Goal: Task Accomplishment & Management: Manage account settings

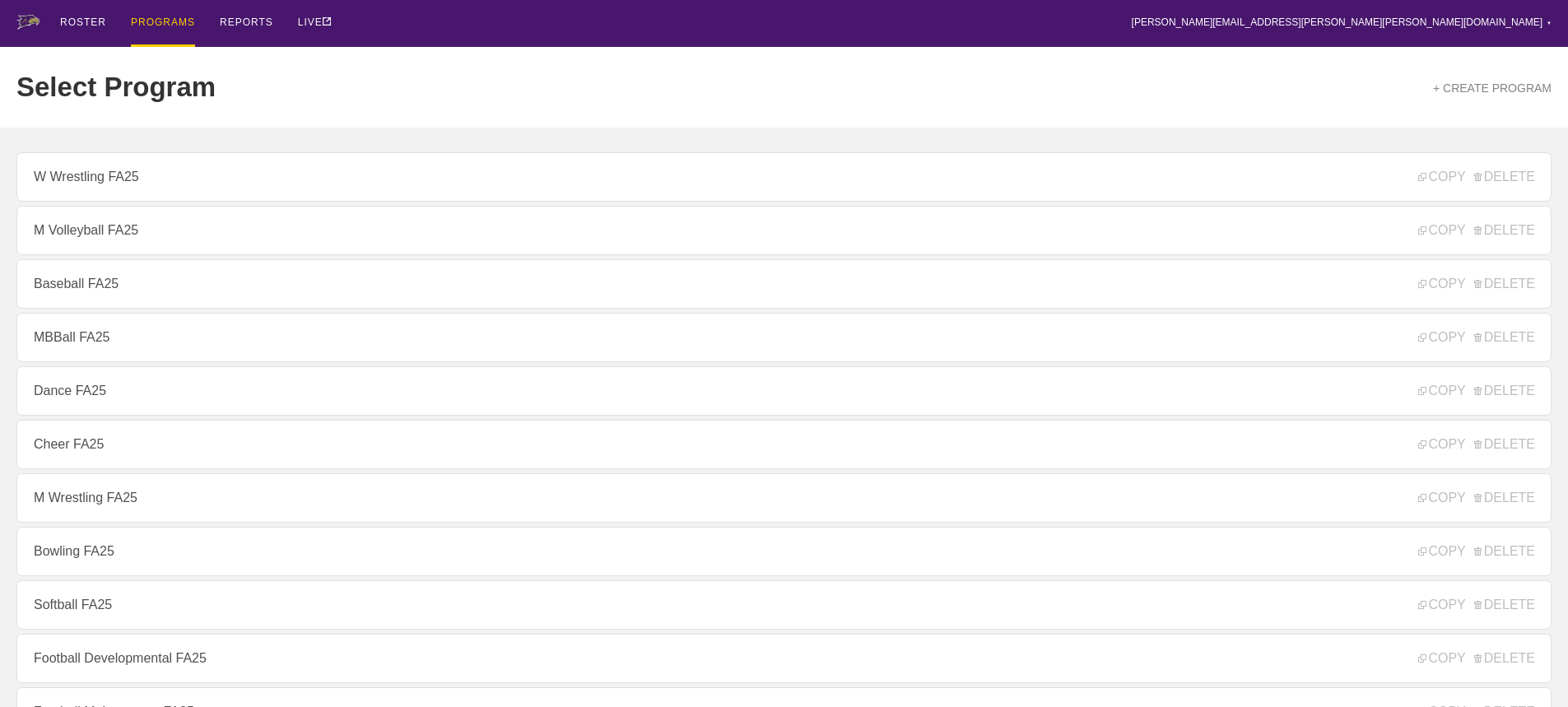
click at [690, 55] on div "Select Program + CREATE PROGRAM" at bounding box center [784, 86] width 1534 height 80
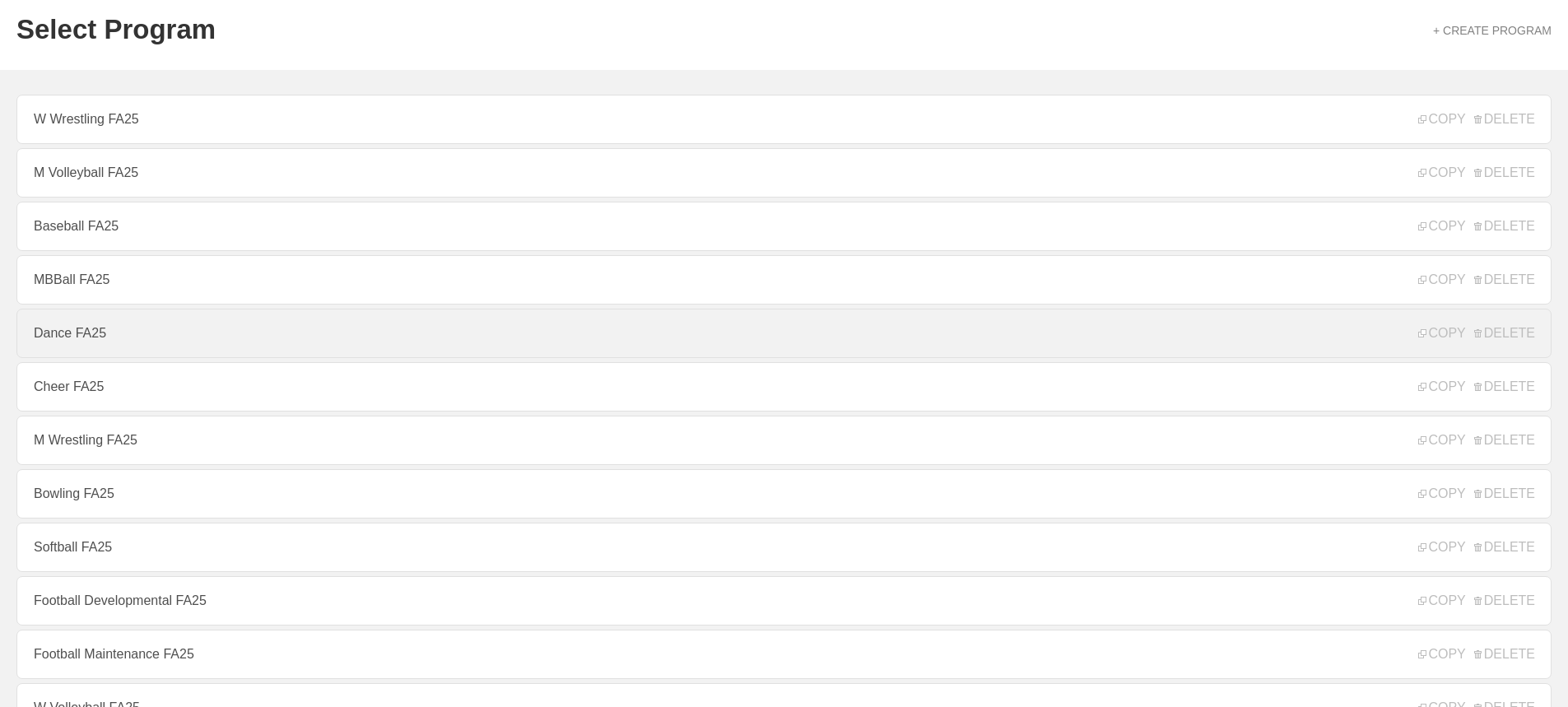
scroll to position [82, 0]
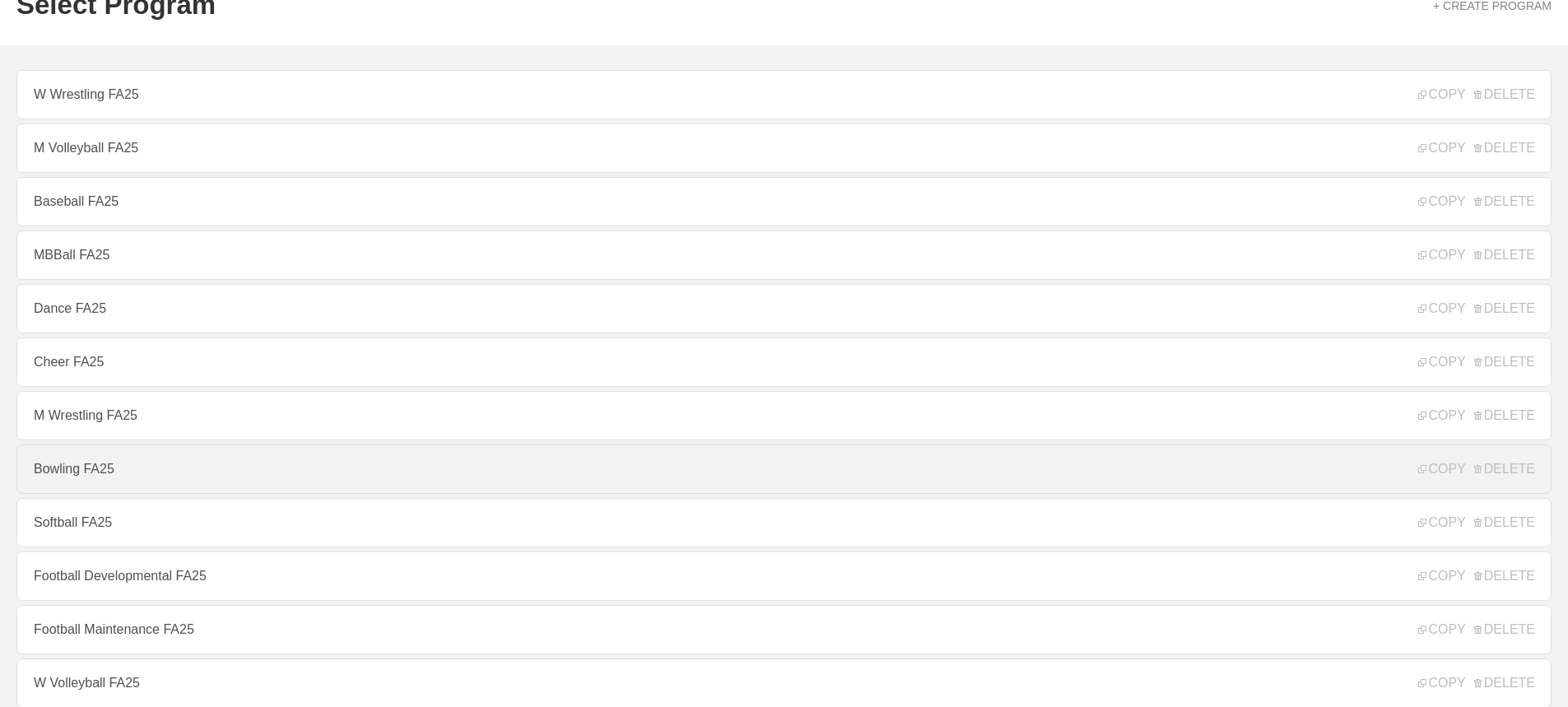
click at [113, 468] on link "Bowling FA25" at bounding box center [784, 470] width 1534 height 50
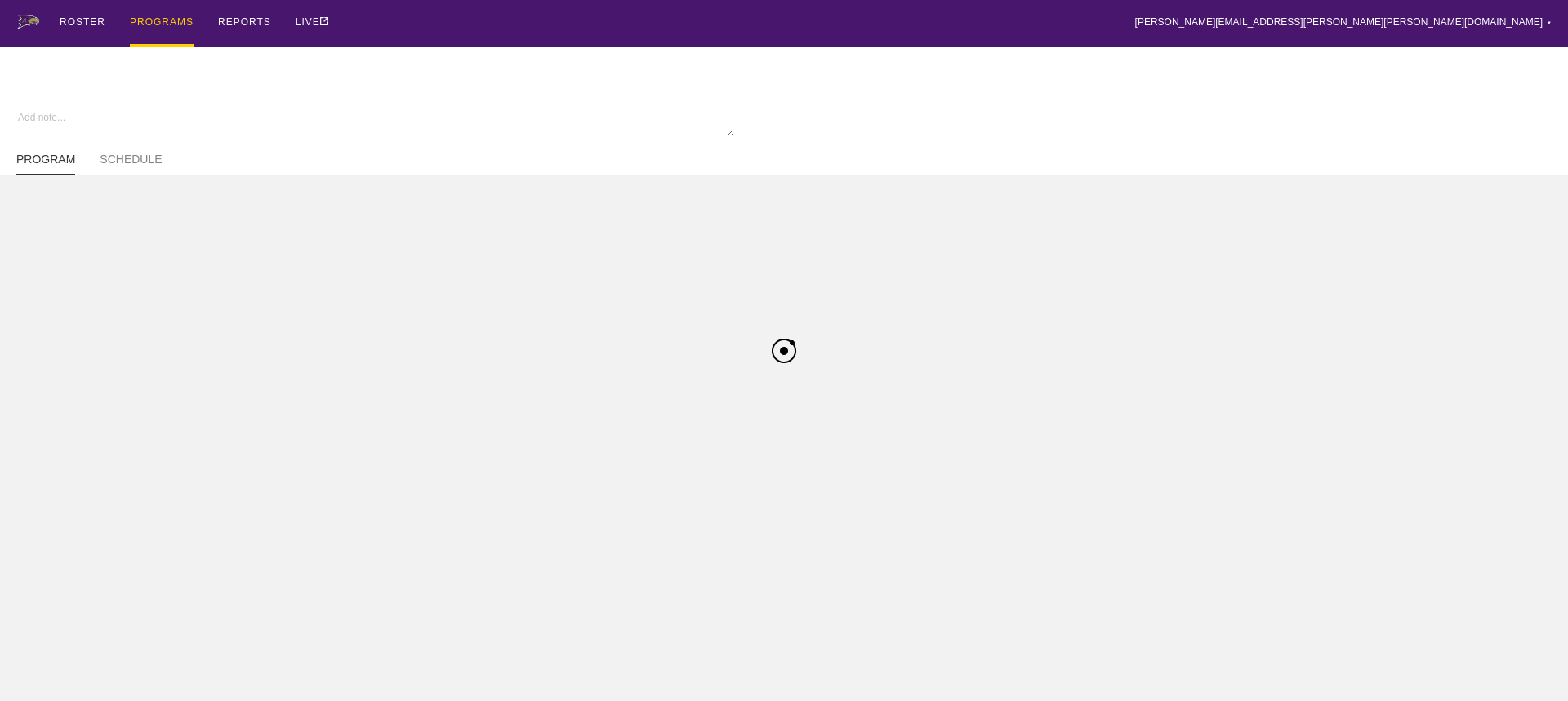
type textarea "x"
type input "Bowling FA25"
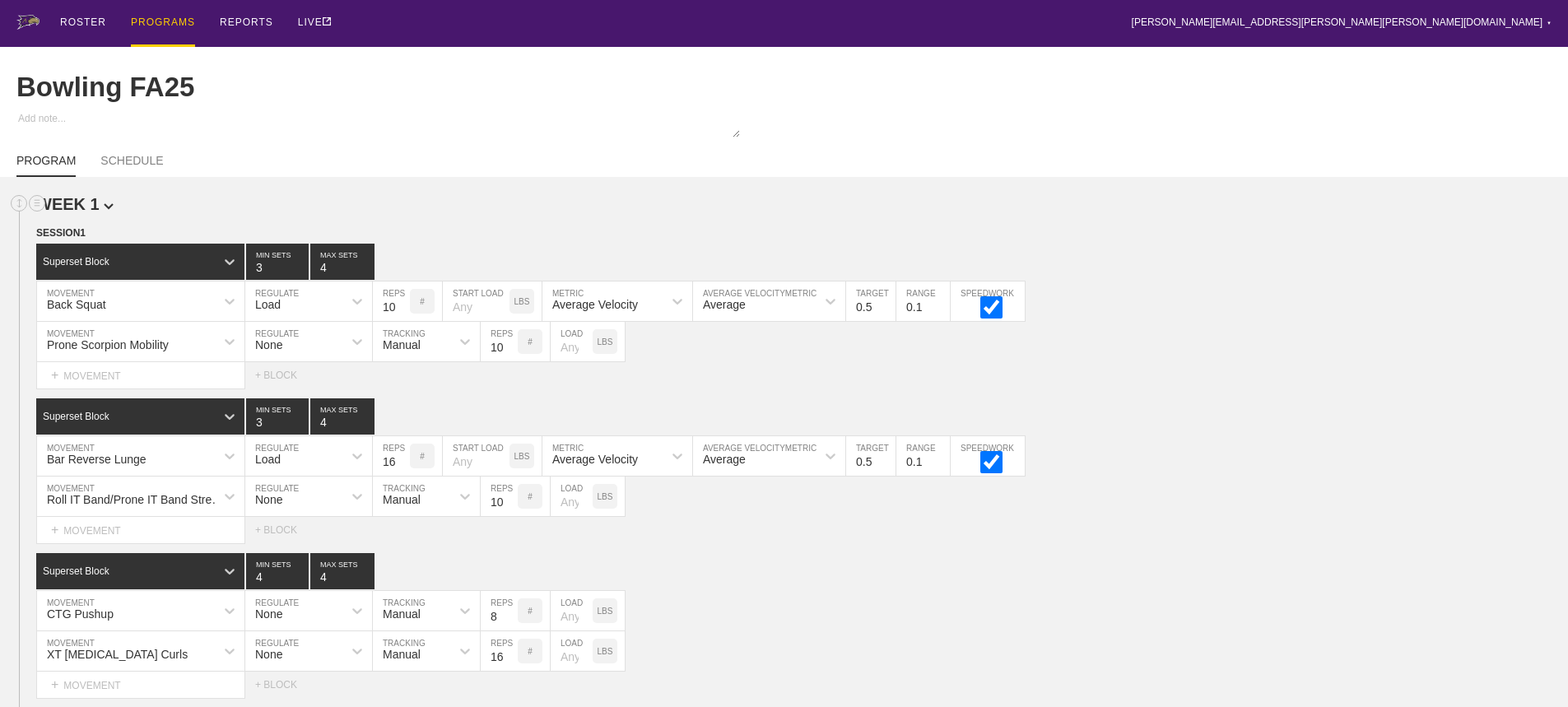
drag, startPoint x: 1243, startPoint y: 392, endPoint x: 1556, endPoint y: 222, distance: 356.2
click at [1260, 388] on div "Select... MOVEMENT + MOVEMENT + BLOCK" at bounding box center [784, 375] width 1568 height 27
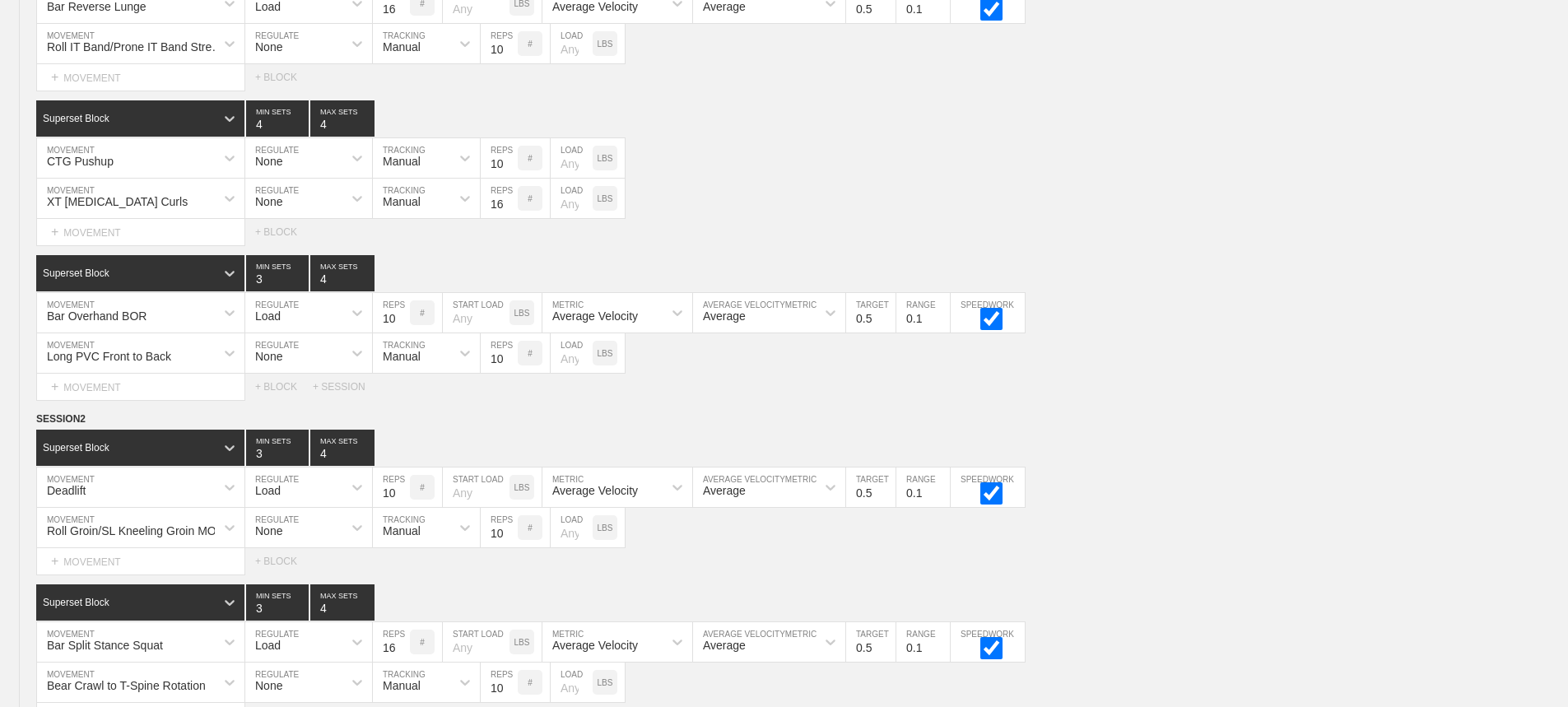
scroll to position [5708, 0]
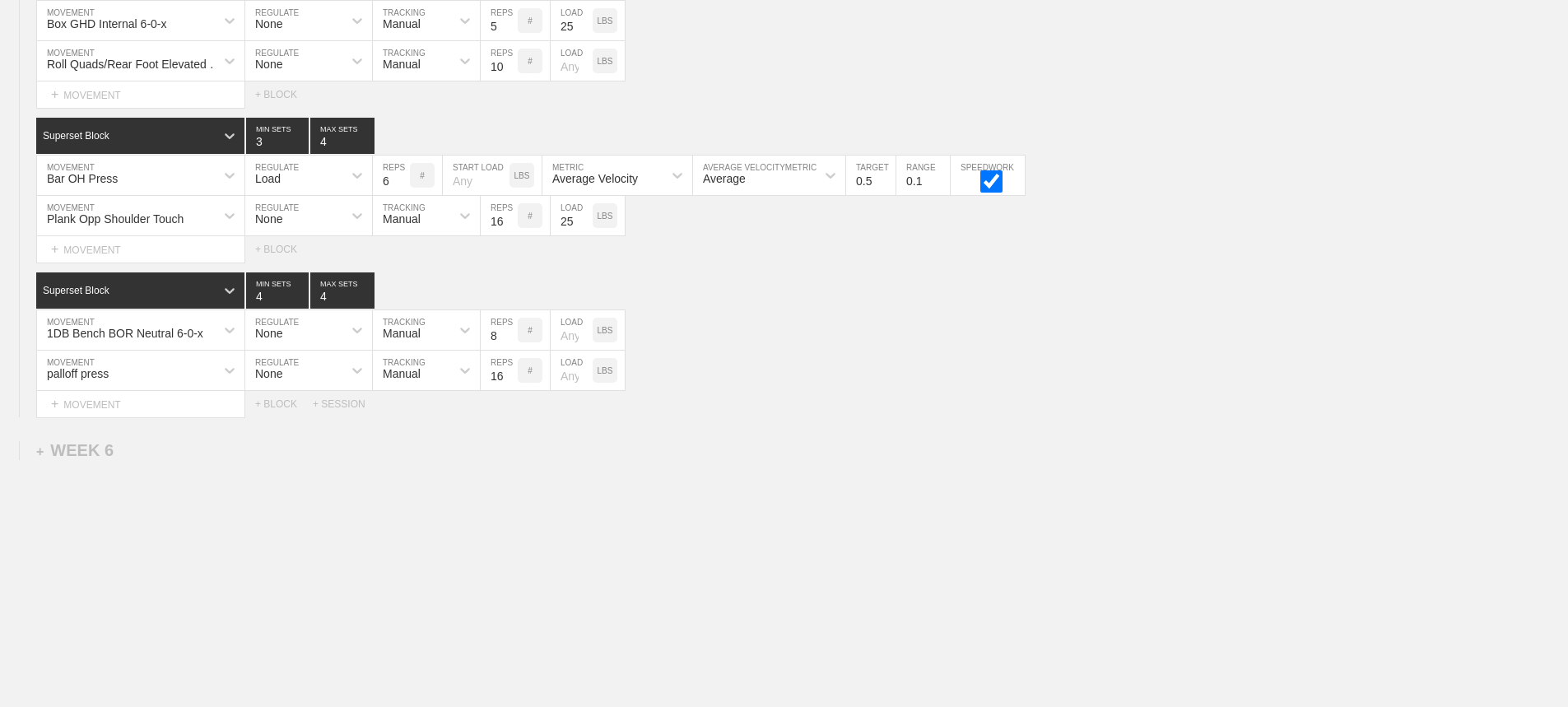
click at [1281, 340] on div "1DB Bench BOR Neutral 6-0-x MOVEMENT None REGULATE Manual TRACKING 8 REPS # LOA…" at bounding box center [784, 331] width 1568 height 41
drag, startPoint x: 817, startPoint y: 348, endPoint x: 777, endPoint y: 7, distance: 343.3
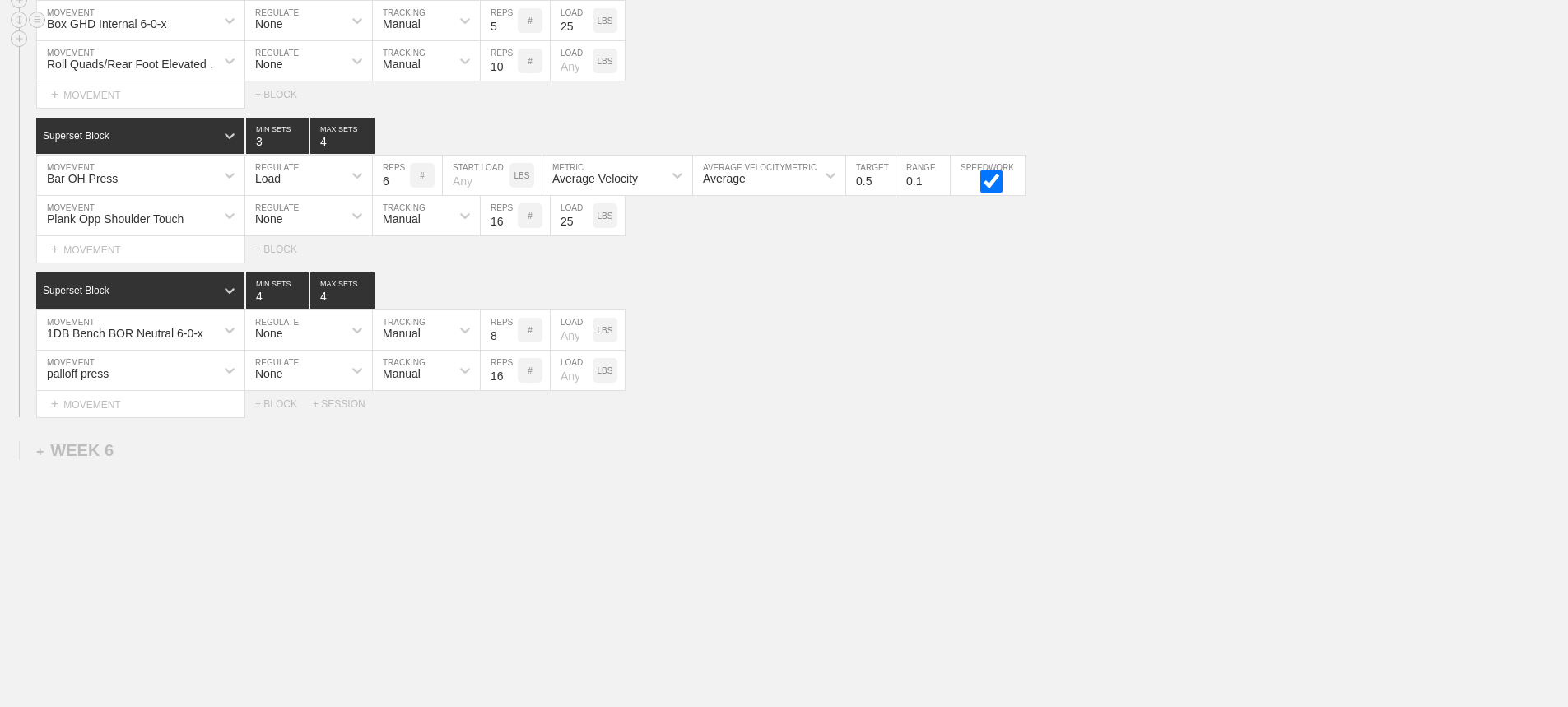
click at [817, 345] on div "1DB Bench BOR Neutral 6-0-x MOVEMENT None REGULATE Manual TRACKING 8 REPS # LOA…" at bounding box center [784, 331] width 1568 height 41
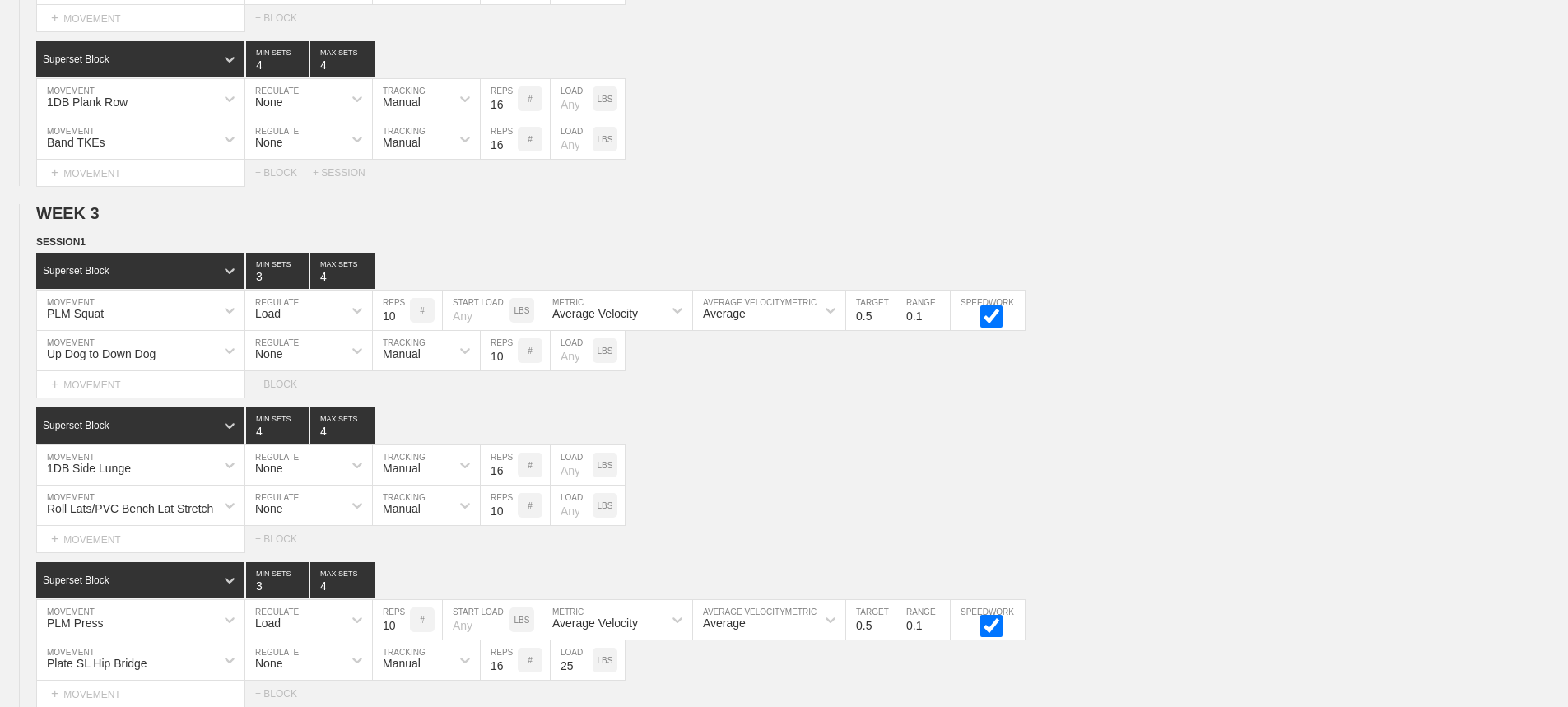
scroll to position [0, 0]
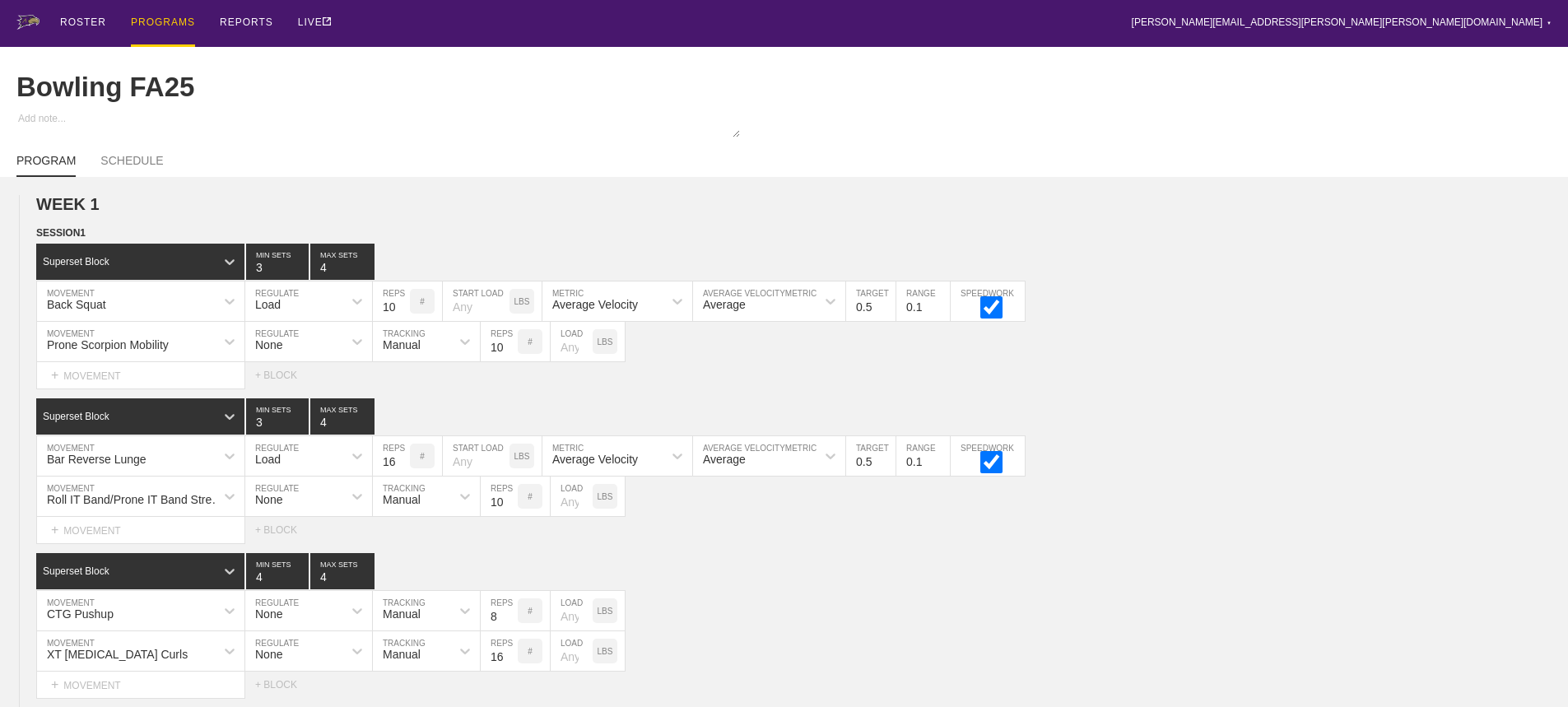
click at [155, 22] on div "PROGRAMS" at bounding box center [163, 23] width 65 height 47
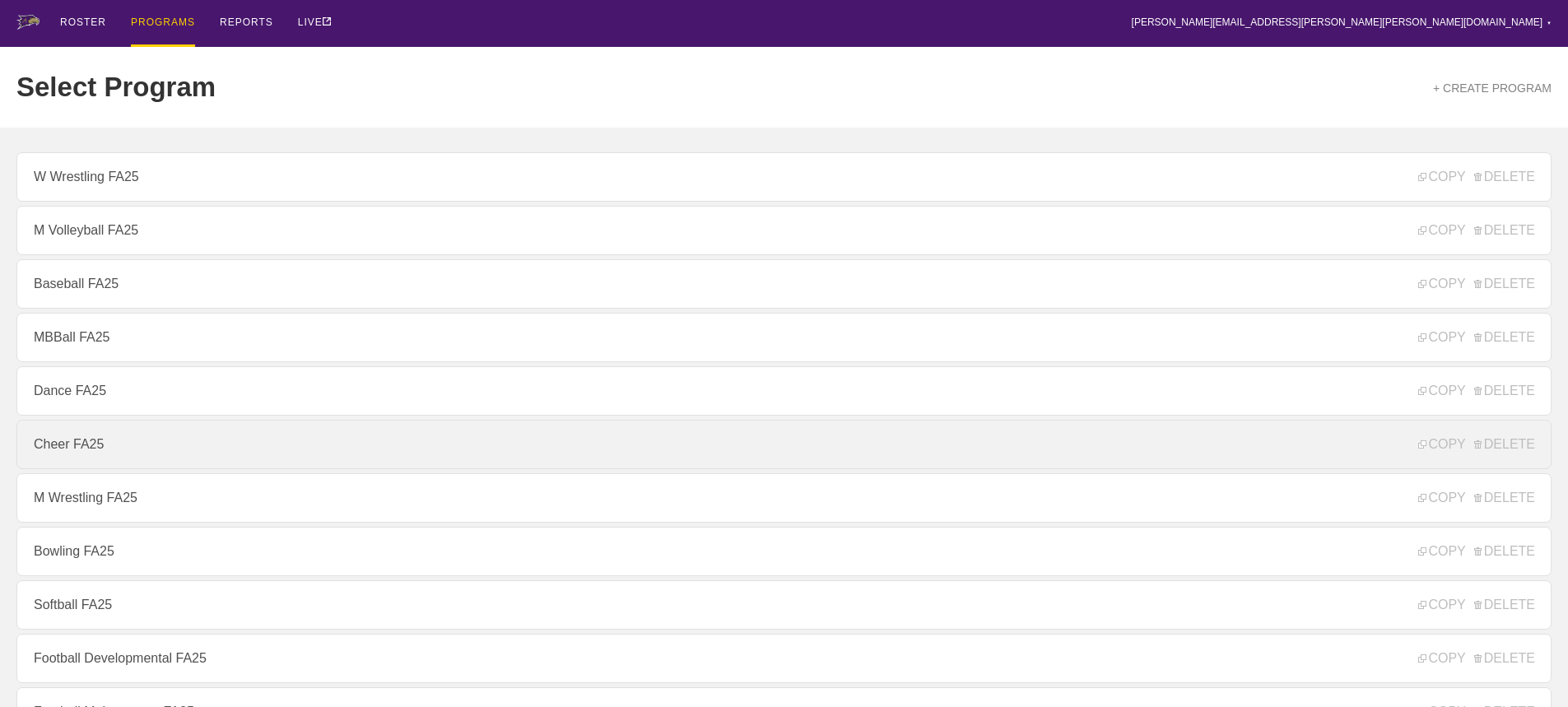
click at [76, 443] on link "Cheer FA25" at bounding box center [784, 445] width 1534 height 50
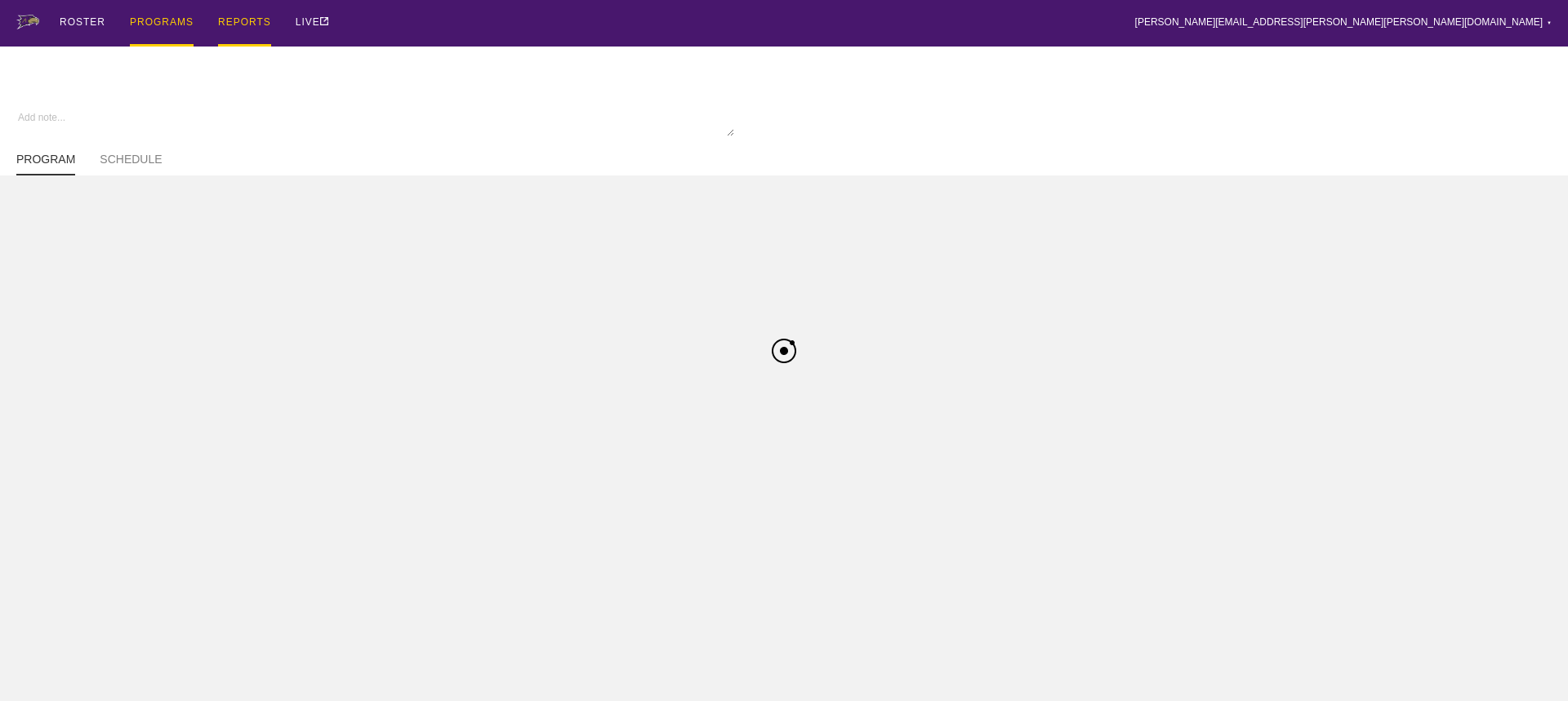
type textarea "x"
type input "Cheer FA25"
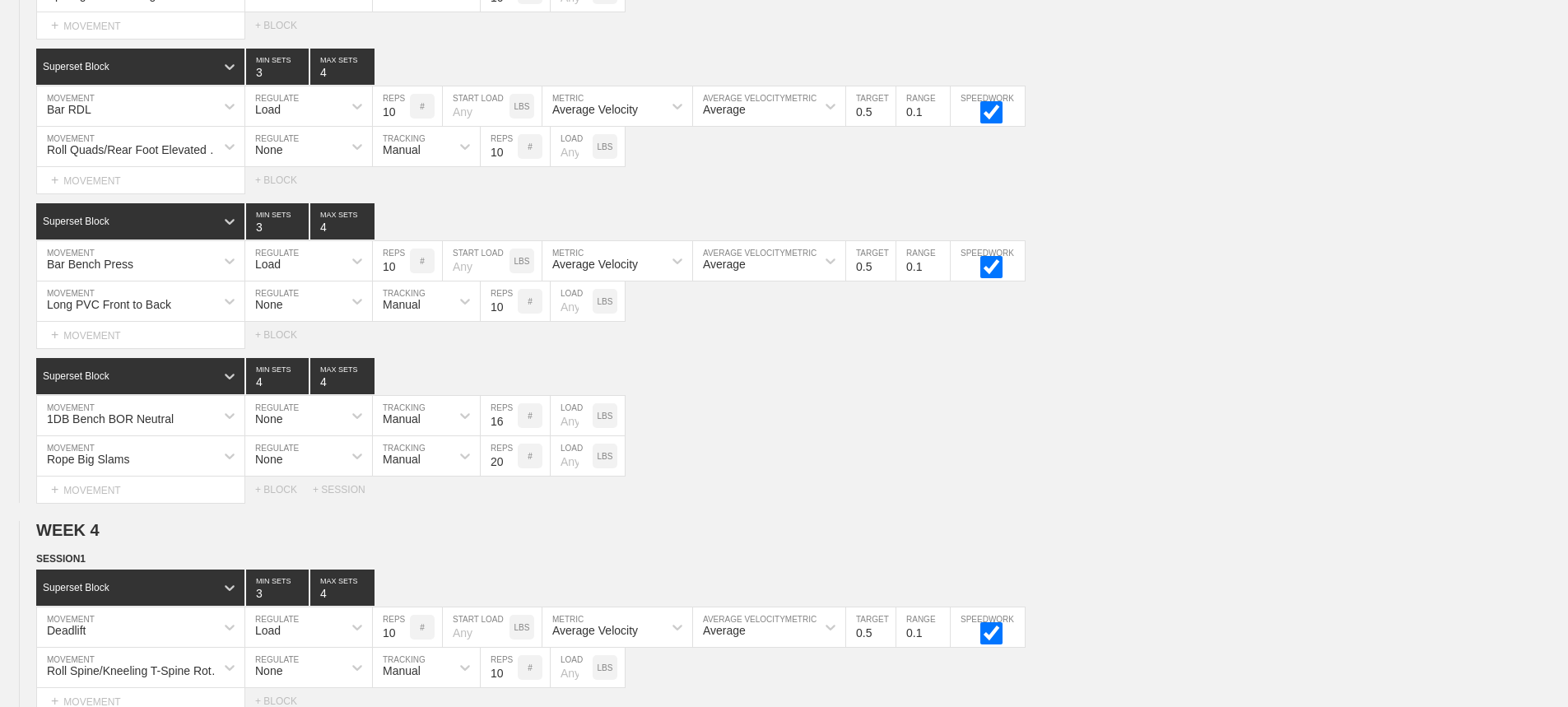
scroll to position [7120, 0]
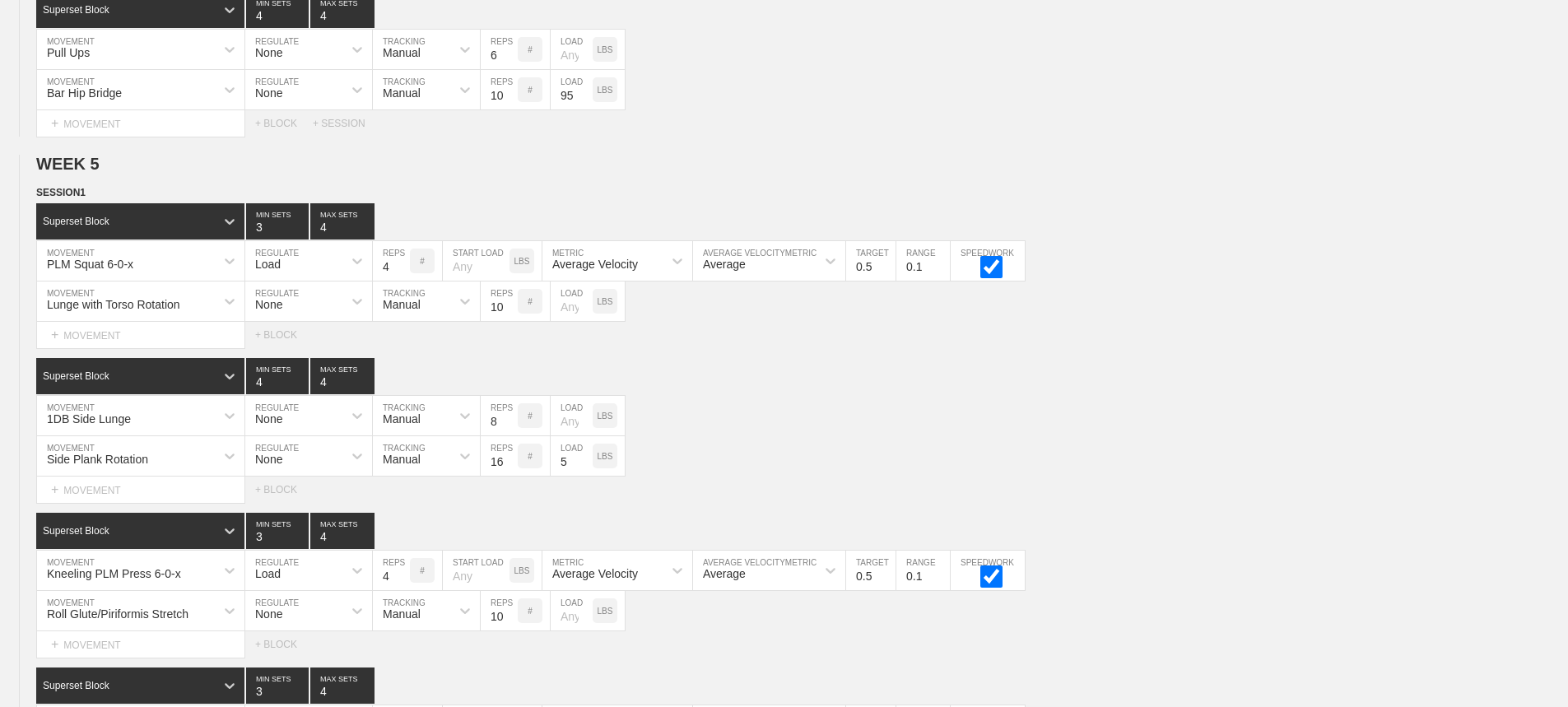
scroll to position [6708, 0]
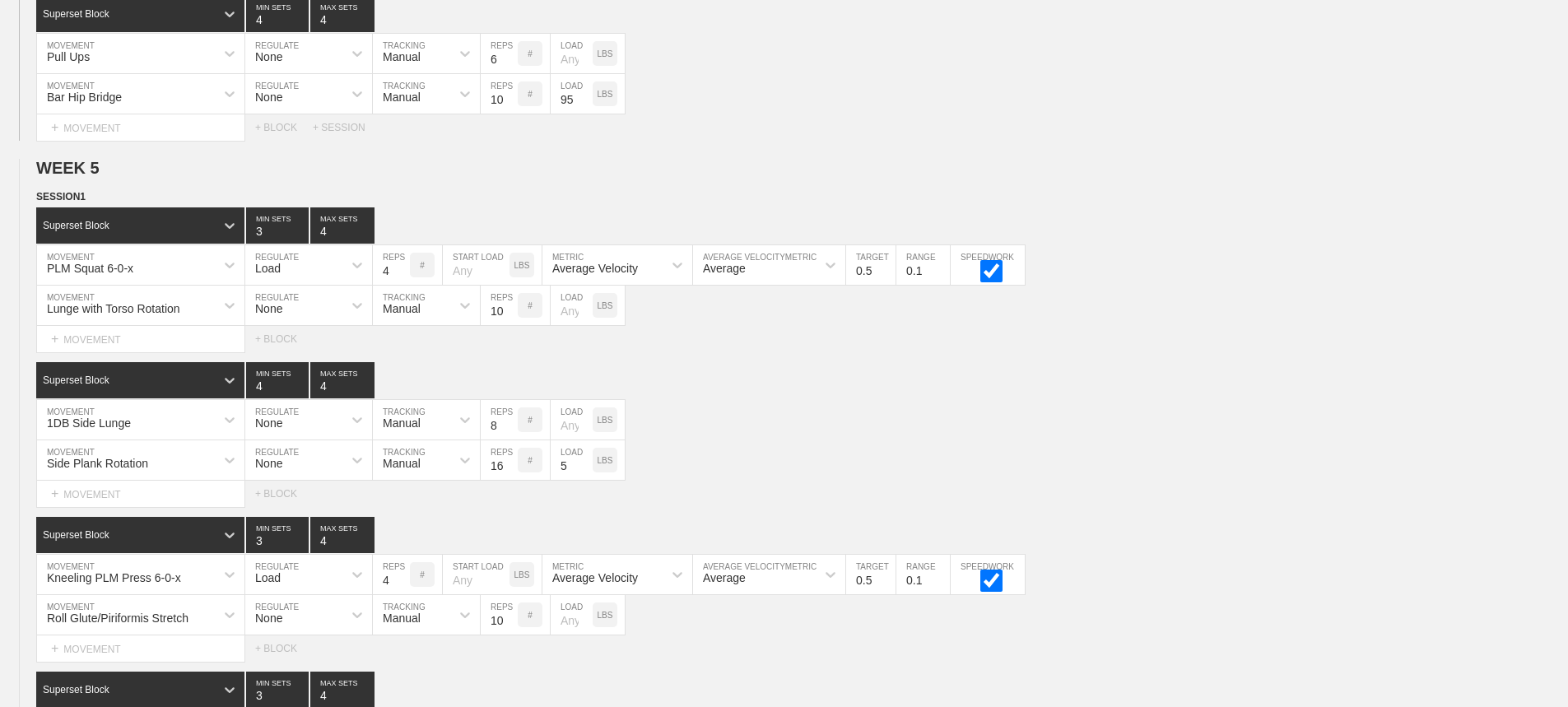
click at [1222, 135] on div "Select... MOVEMENT + MOVEMENT + BLOCK + SESSION" at bounding box center [784, 127] width 1568 height 27
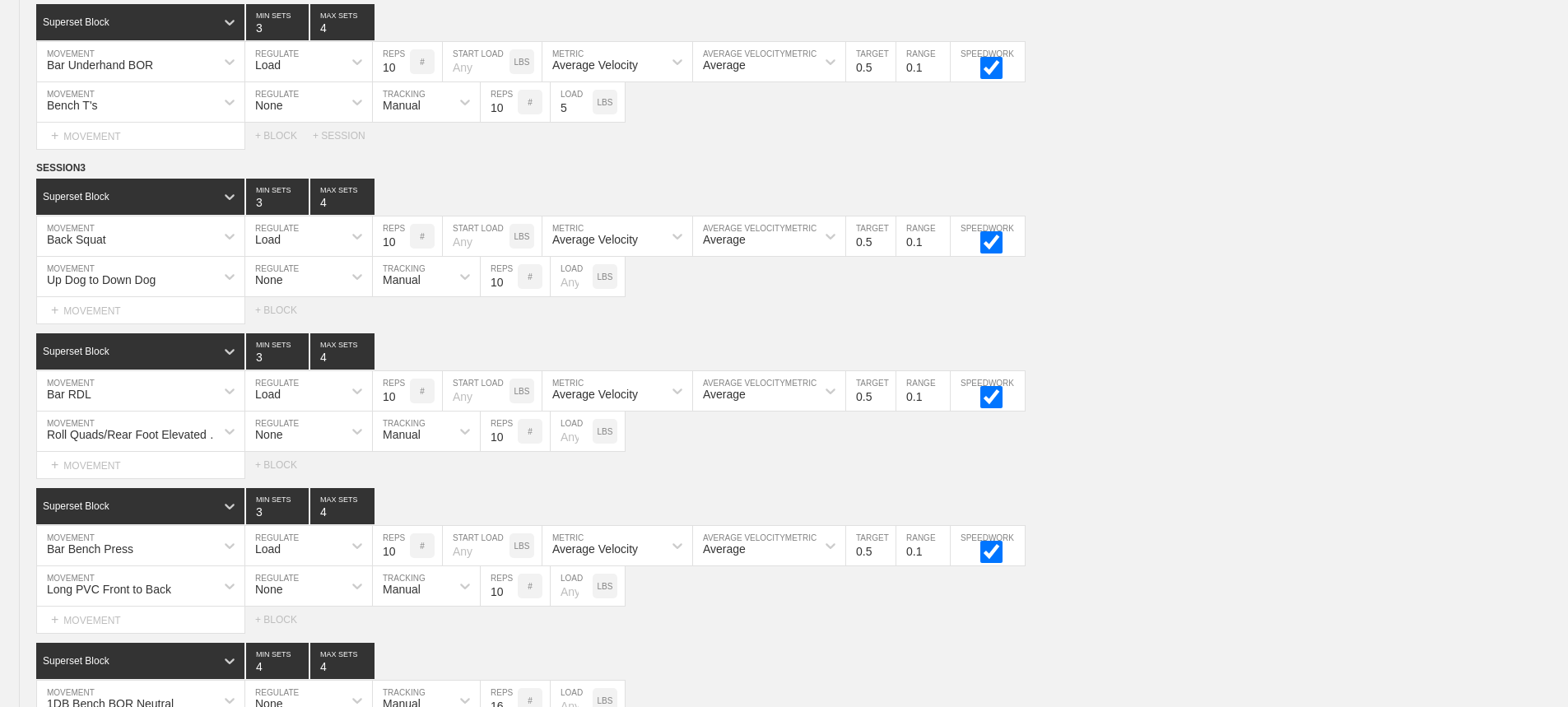
scroll to position [7120, 0]
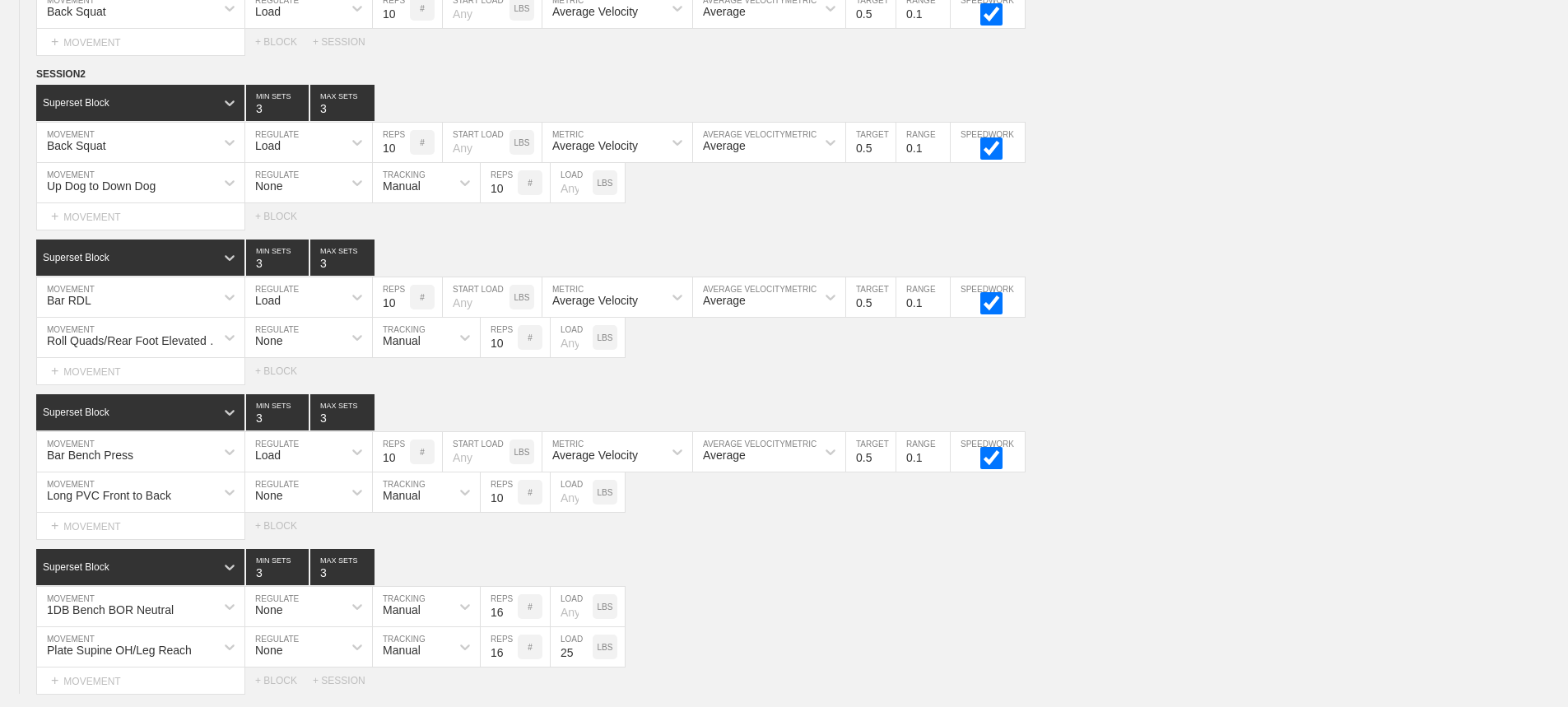
scroll to position [3077, 0]
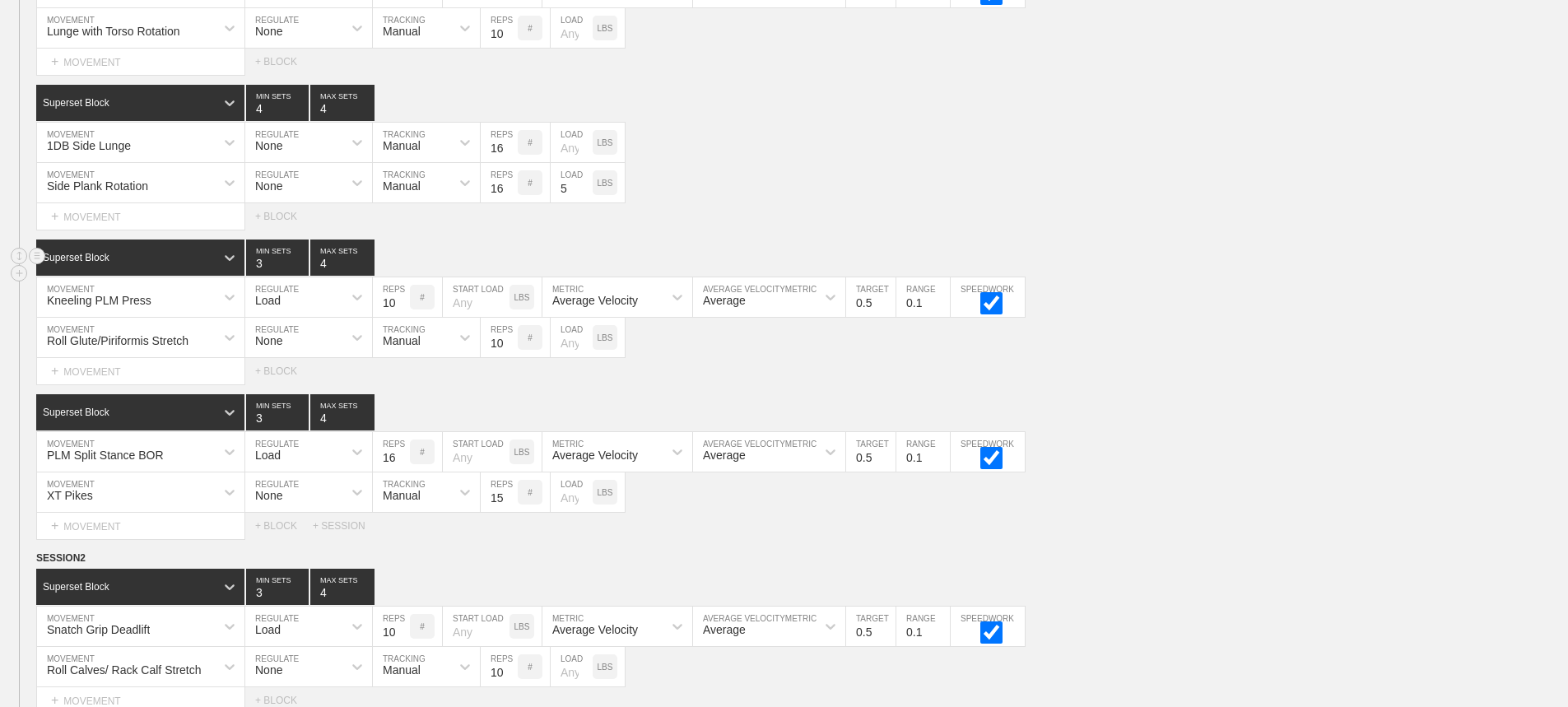
click at [1460, 276] on div "Superset Block 3 MIN SETS 4 MAX SETS" at bounding box center [801, 257] width 1531 height 36
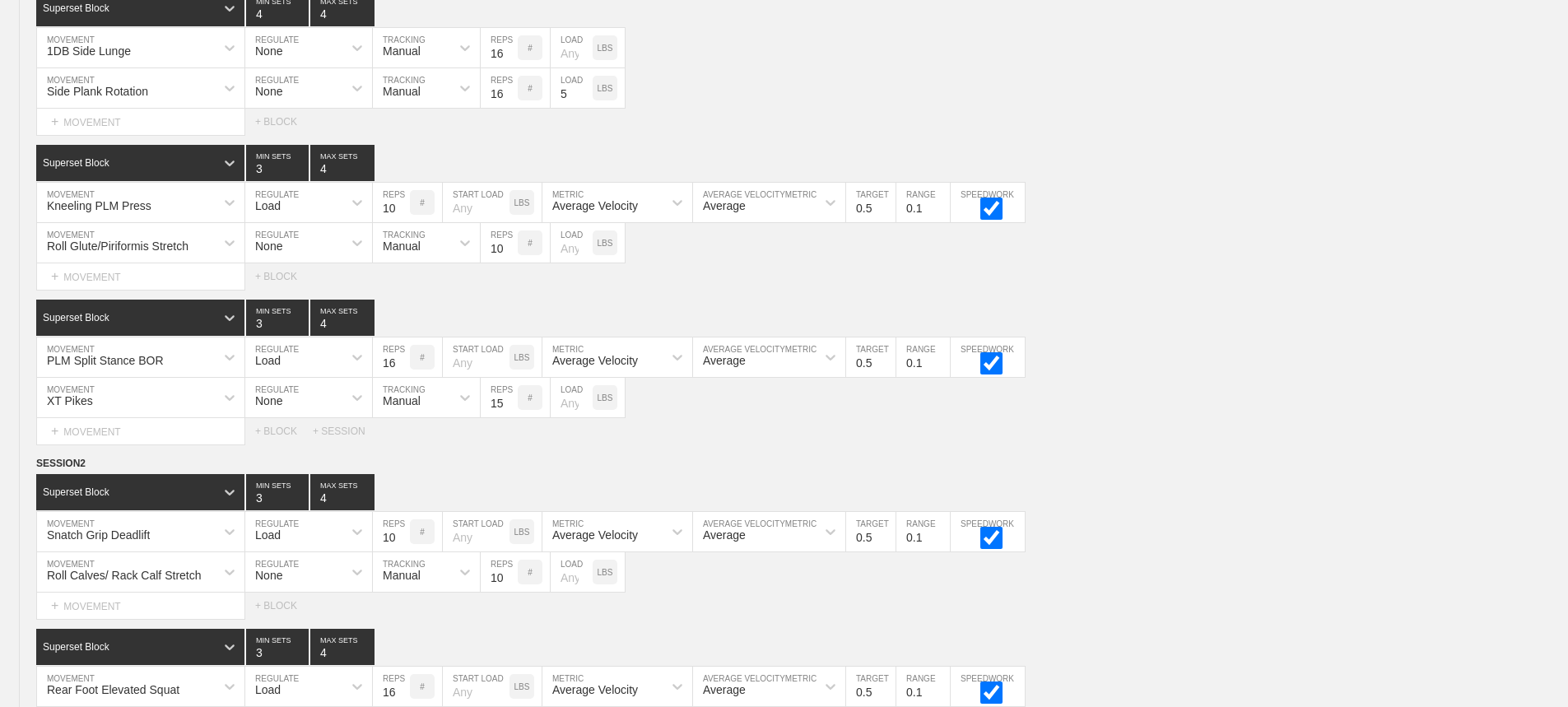
scroll to position [7120, 0]
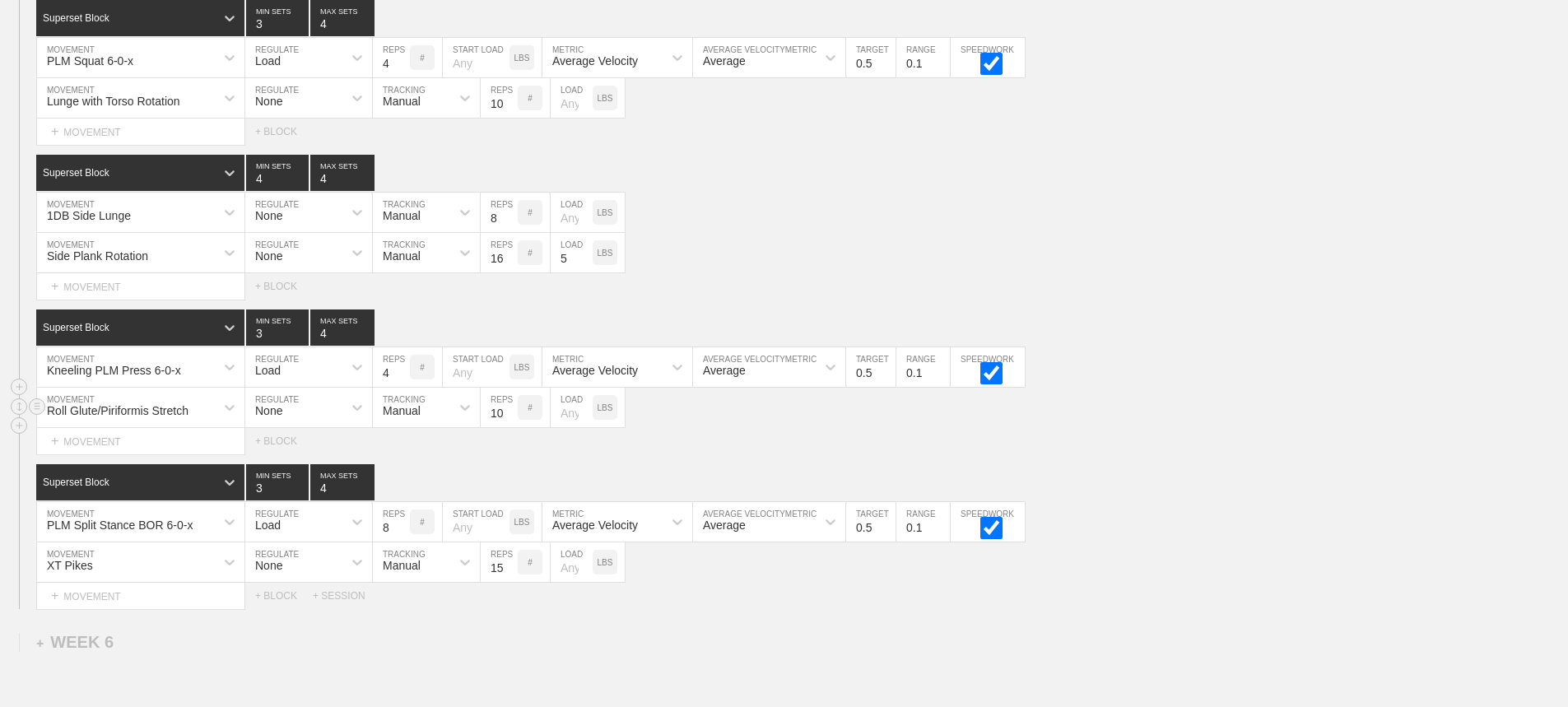
scroll to position [6872, 0]
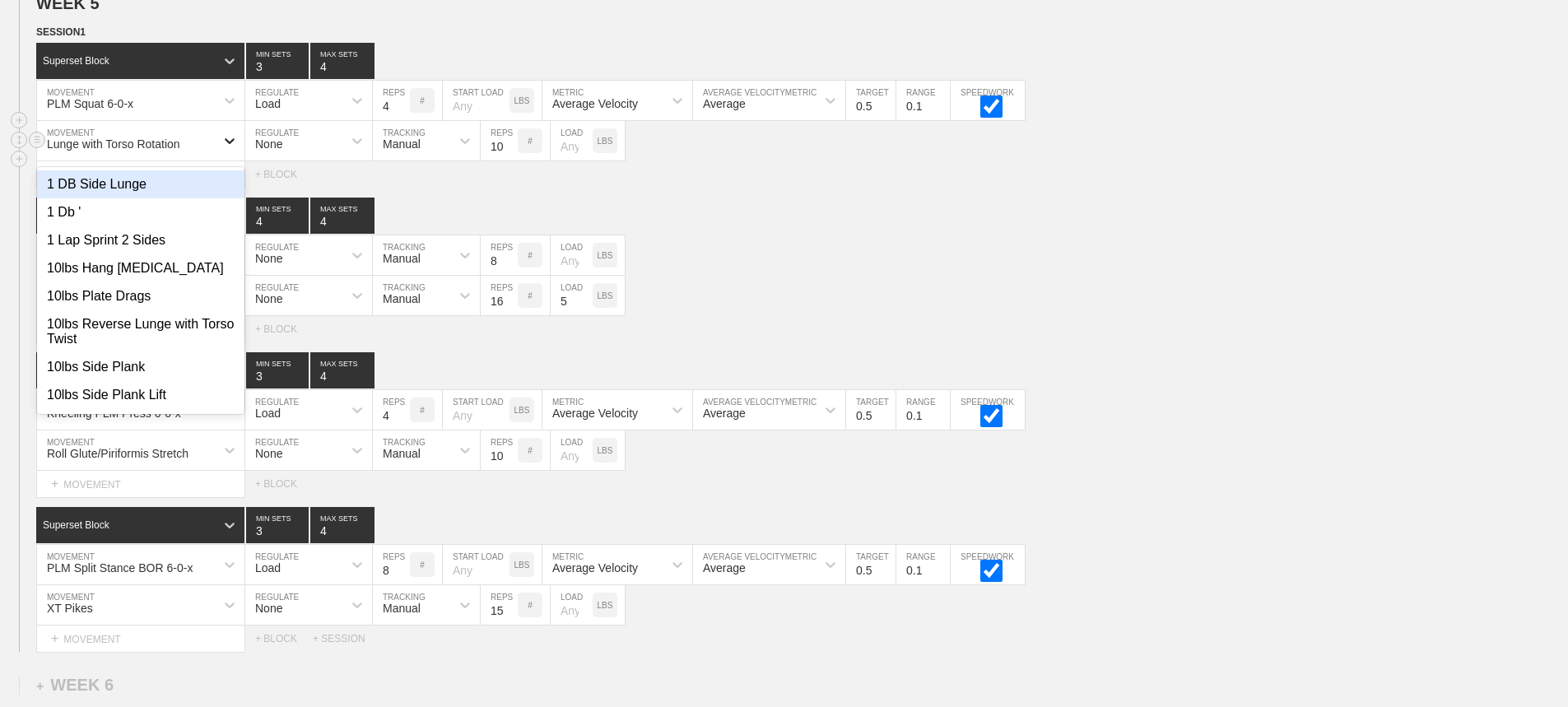
click at [222, 149] on icon at bounding box center [229, 140] width 17 height 17
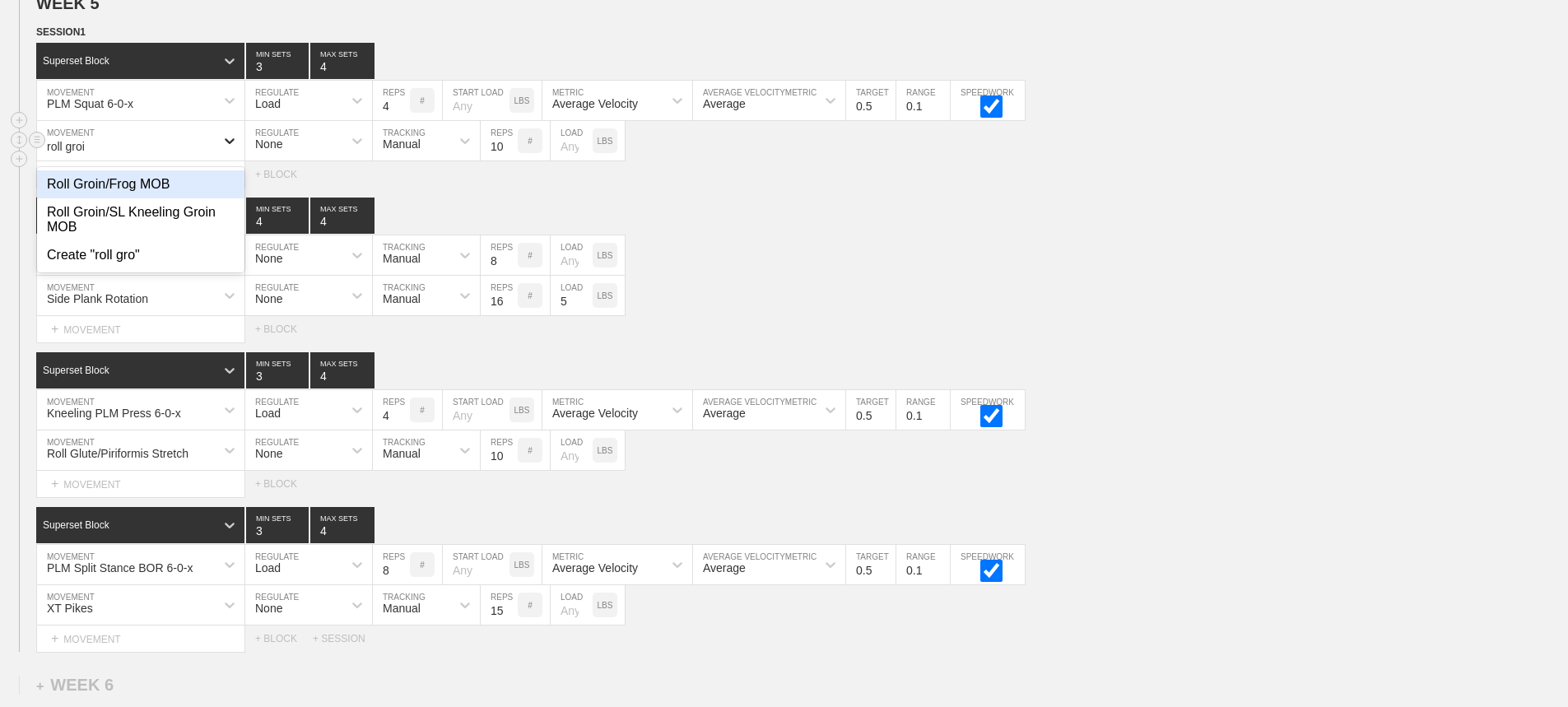
type input "roll groin"
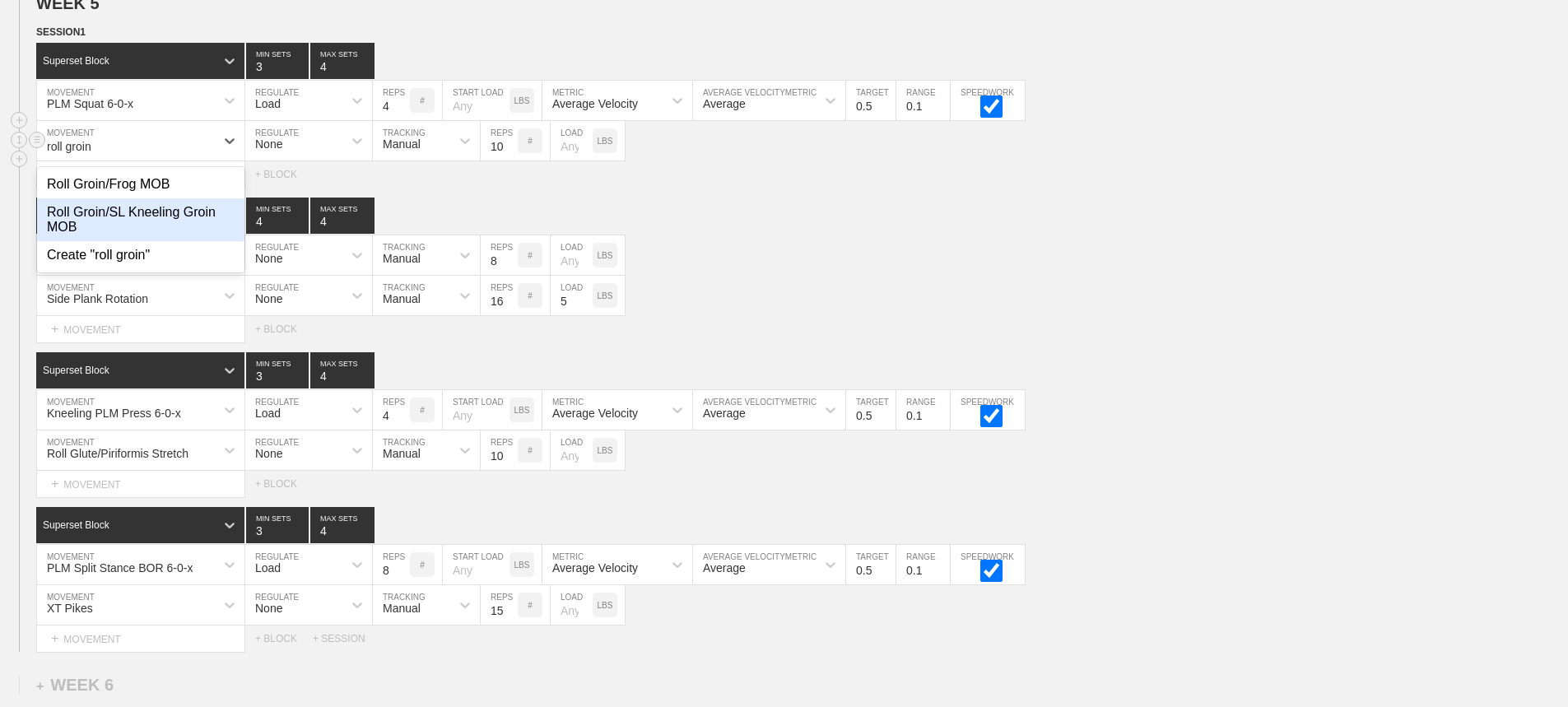
click at [187, 229] on div "Roll Groin/SL Kneeling Groin MOB" at bounding box center [140, 219] width 207 height 43
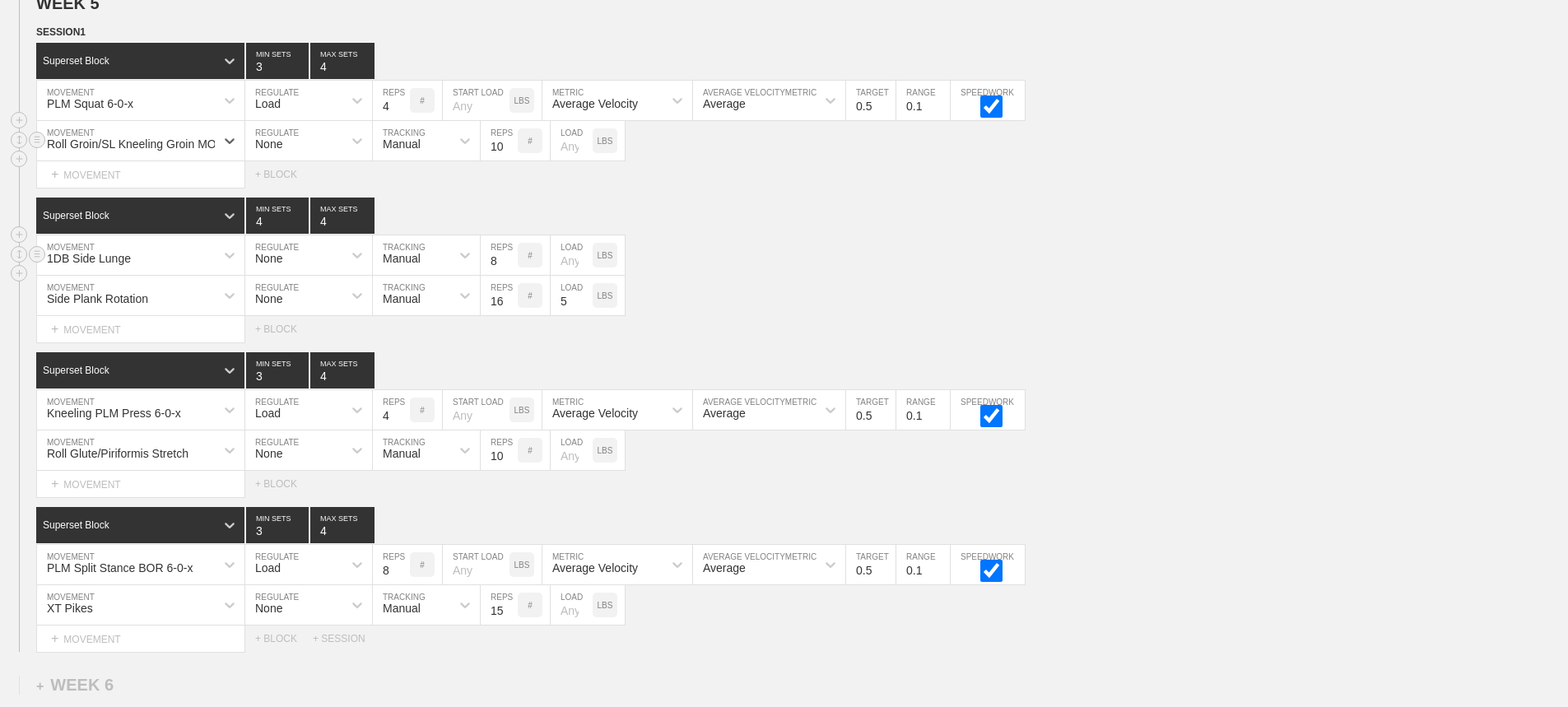
click at [982, 276] on div "1DB Side Lunge MOVEMENT None REGULATE Manual TRACKING 8 REPS # LOAD LBS" at bounding box center [784, 255] width 1568 height 41
click at [897, 258] on div "1DB Side Lunge MOVEMENT None REGULATE Manual TRACKING 8 REPS # LOAD LBS" at bounding box center [784, 255] width 1568 height 41
click at [1292, 370] on div "Superset Block 3 MIN SETS 4 MAX SETS" at bounding box center [801, 370] width 1531 height 36
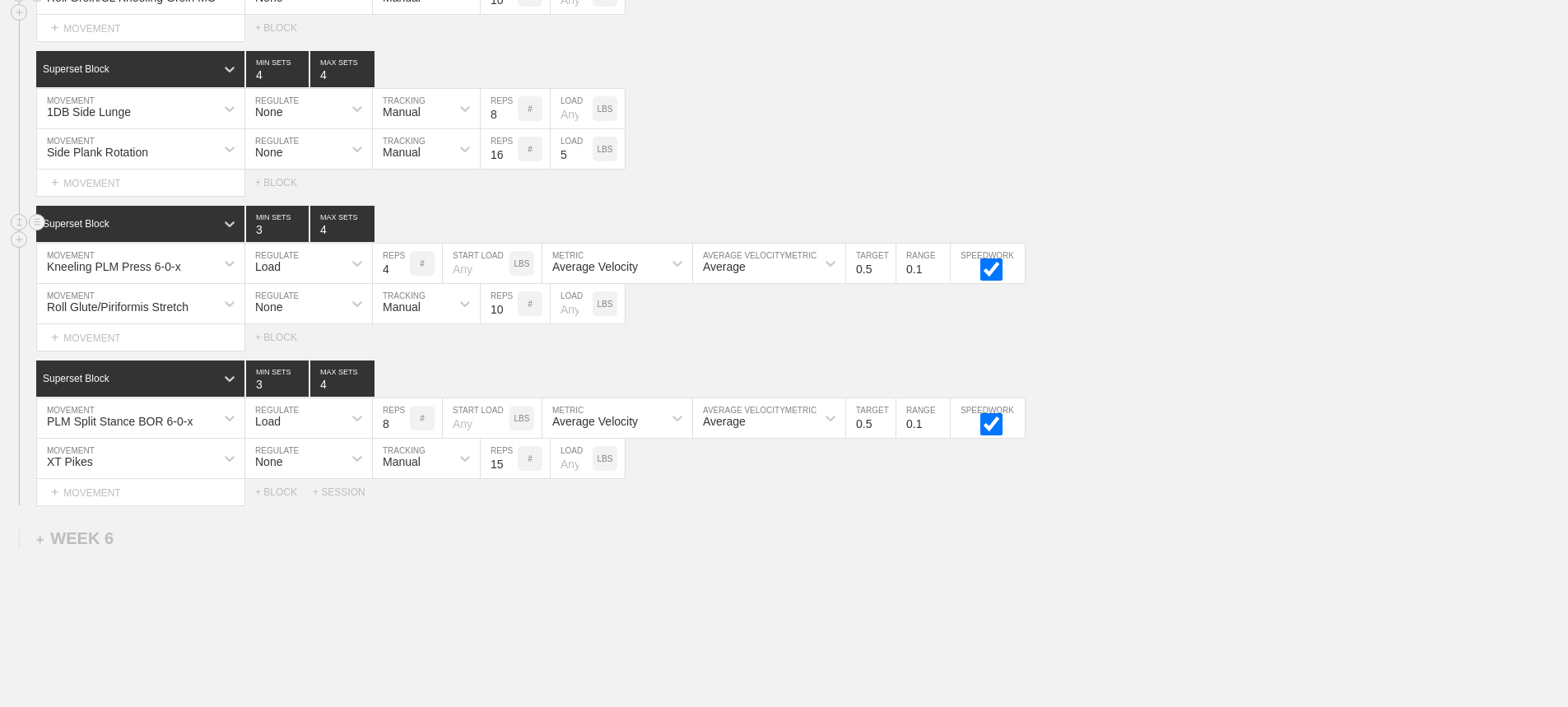
scroll to position [7037, 0]
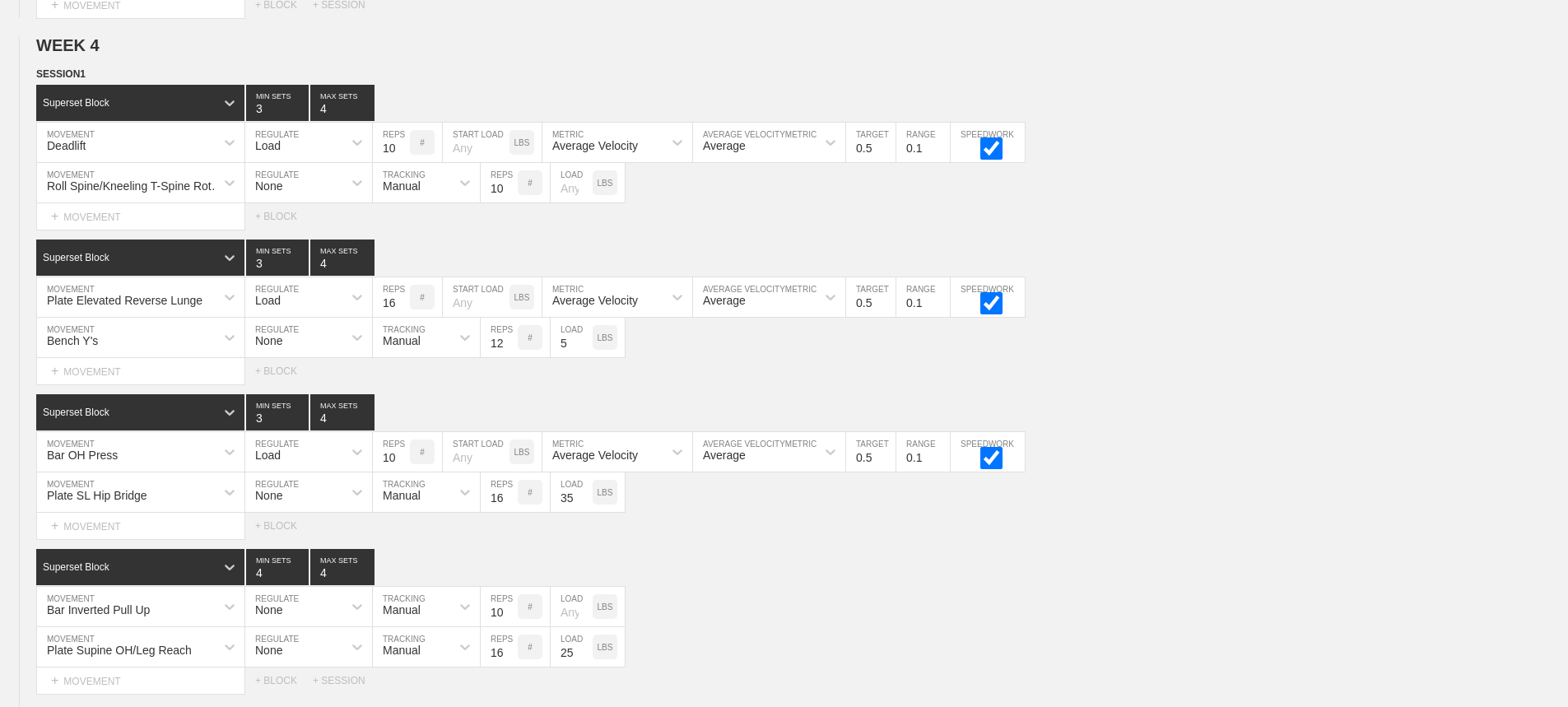
scroll to position [407, 0]
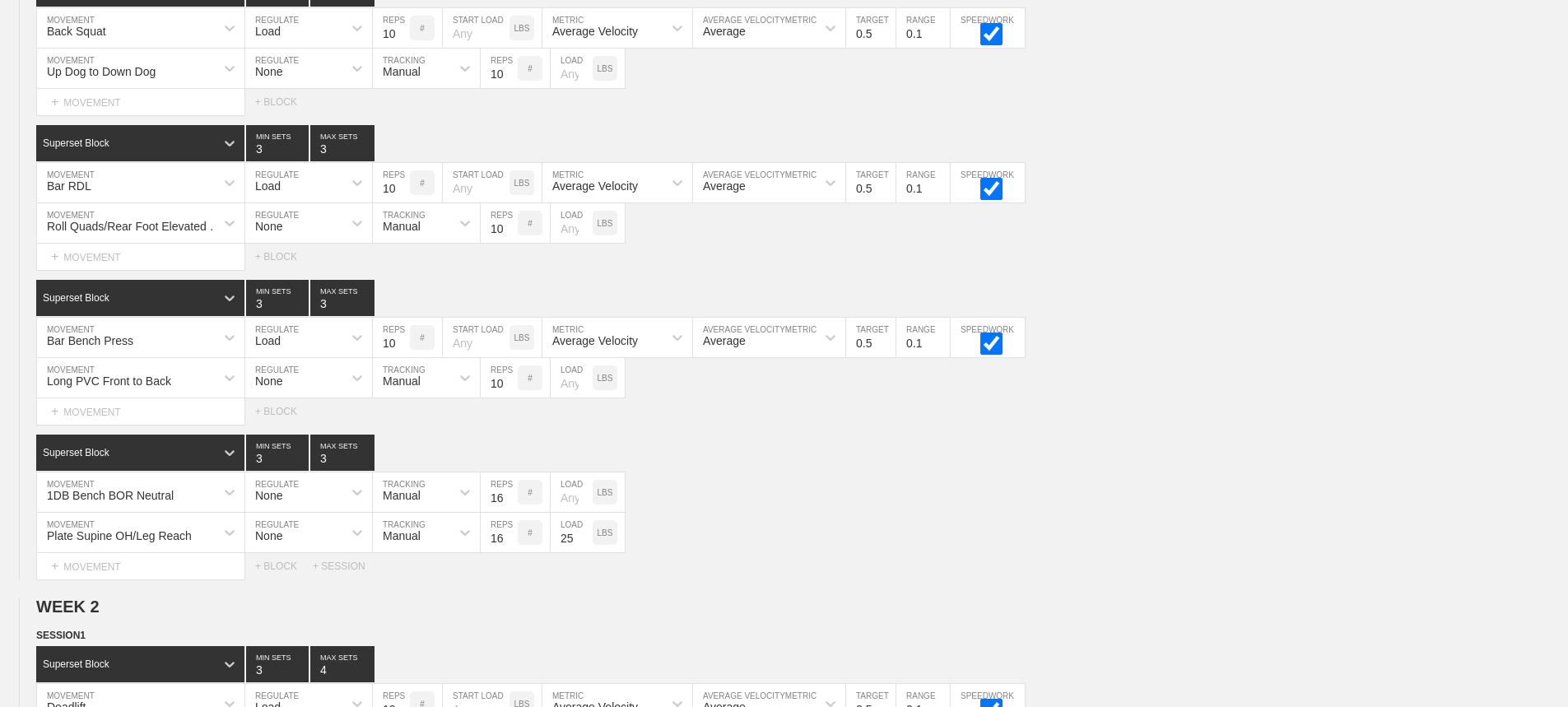
drag, startPoint x: 1246, startPoint y: 532, endPoint x: 1579, endPoint y: 39, distance: 594.9
click at [1260, 511] on div "Superset Block 3 MIN SETS 3 MAX SETS DUPLICATE INSERT MOVEMENT AFTER DELETE 1DB…" at bounding box center [784, 507] width 1568 height 145
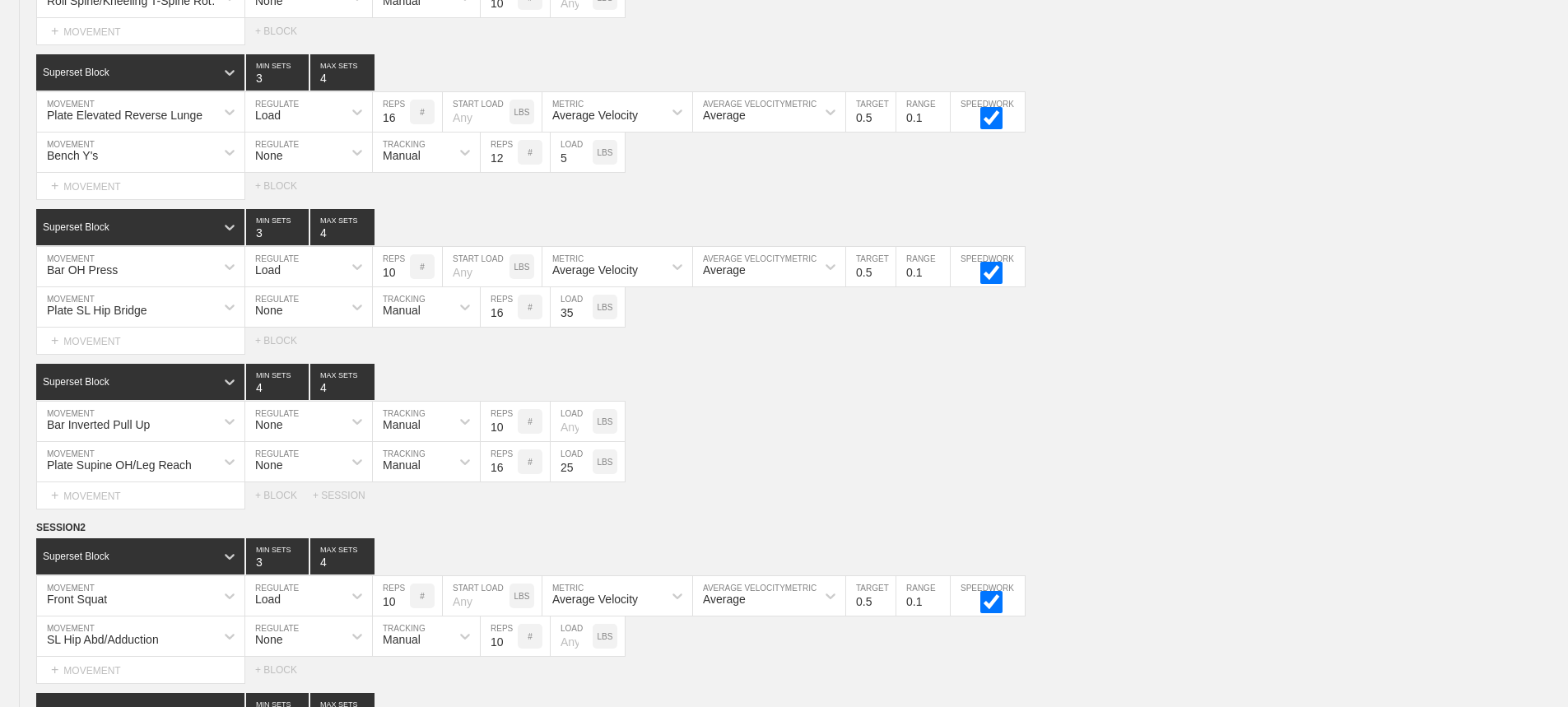
scroll to position [7120, 0]
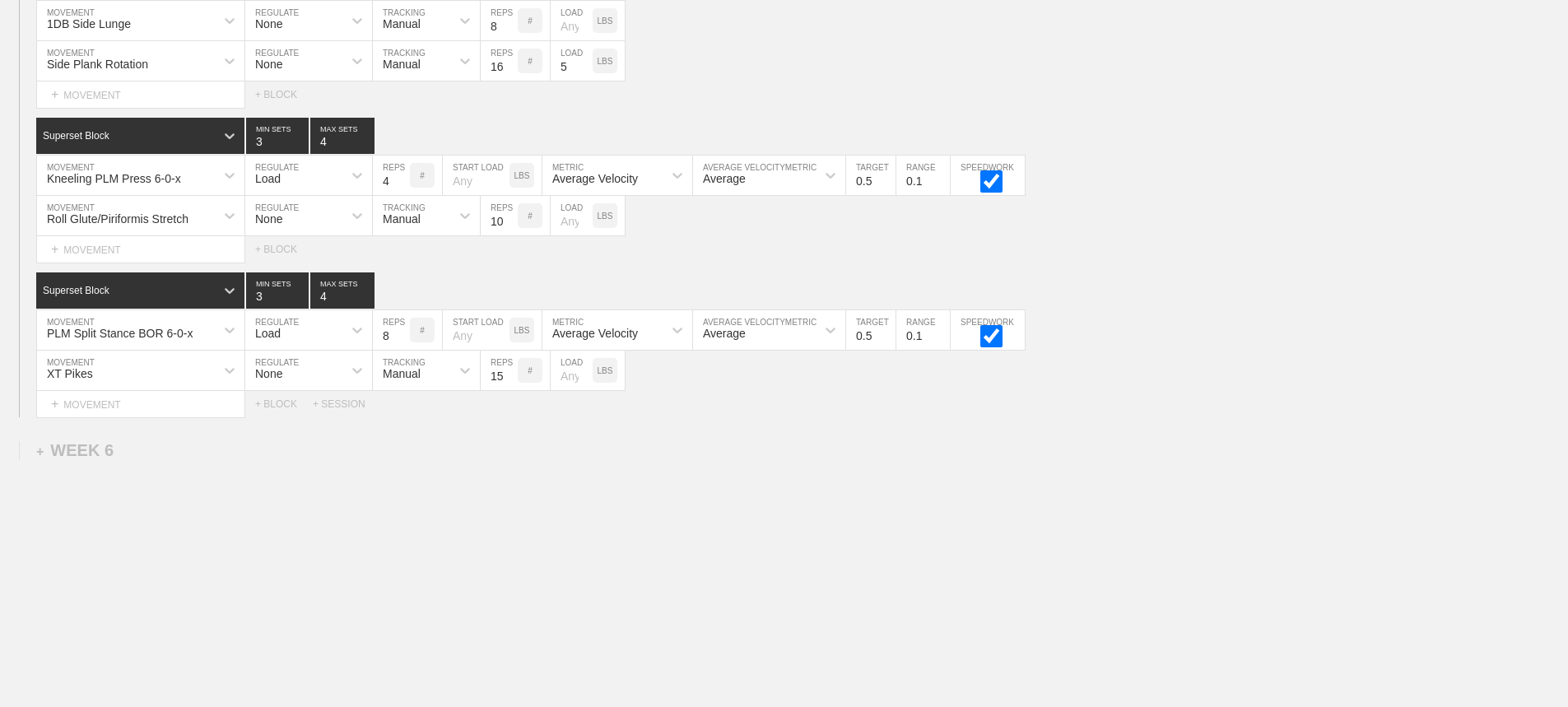
click at [1141, 401] on div "Select... MOVEMENT + MOVEMENT + BLOCK + SESSION" at bounding box center [784, 404] width 1568 height 27
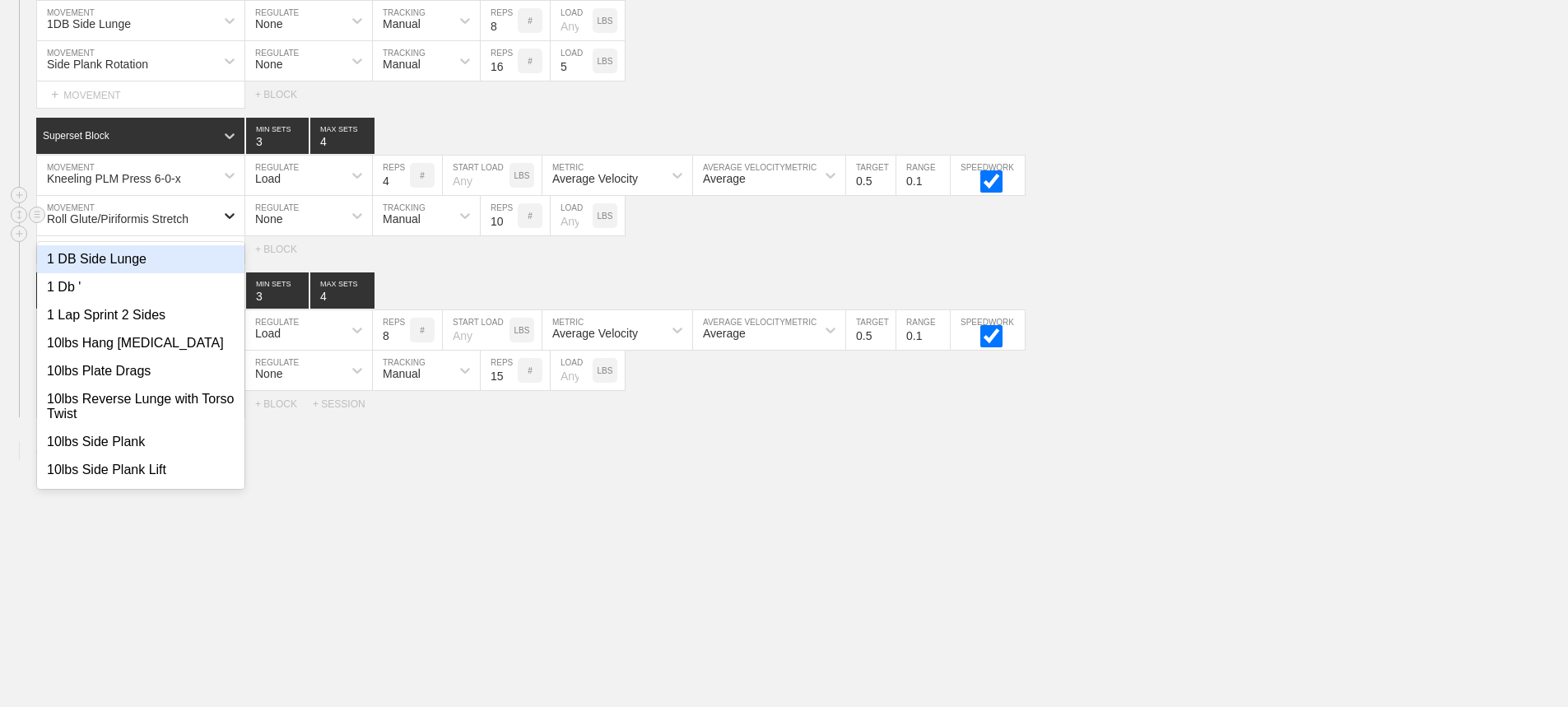
click at [224, 219] on icon at bounding box center [229, 215] width 17 height 17
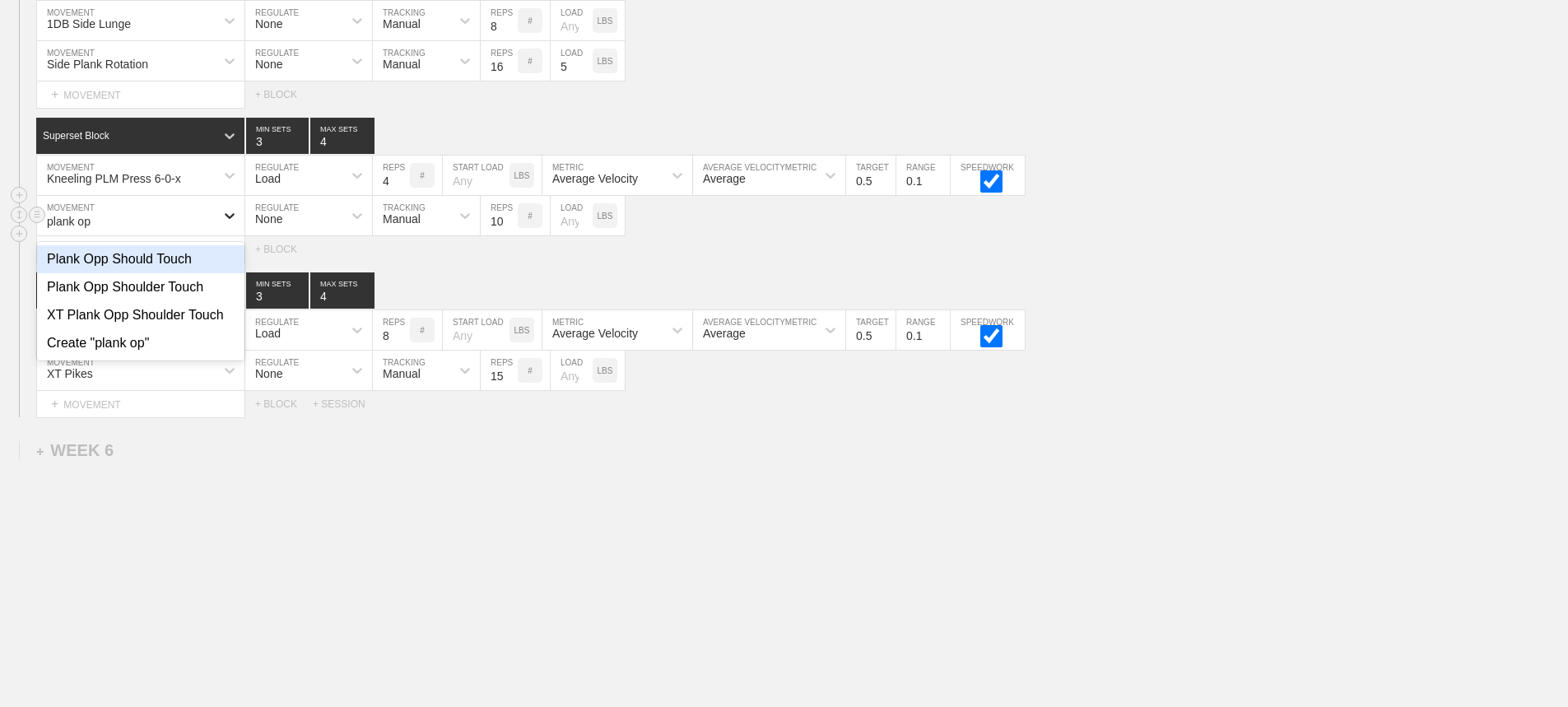
type input "plank opp"
click at [157, 290] on div "Plank Opp Shoulder Touch" at bounding box center [140, 287] width 207 height 28
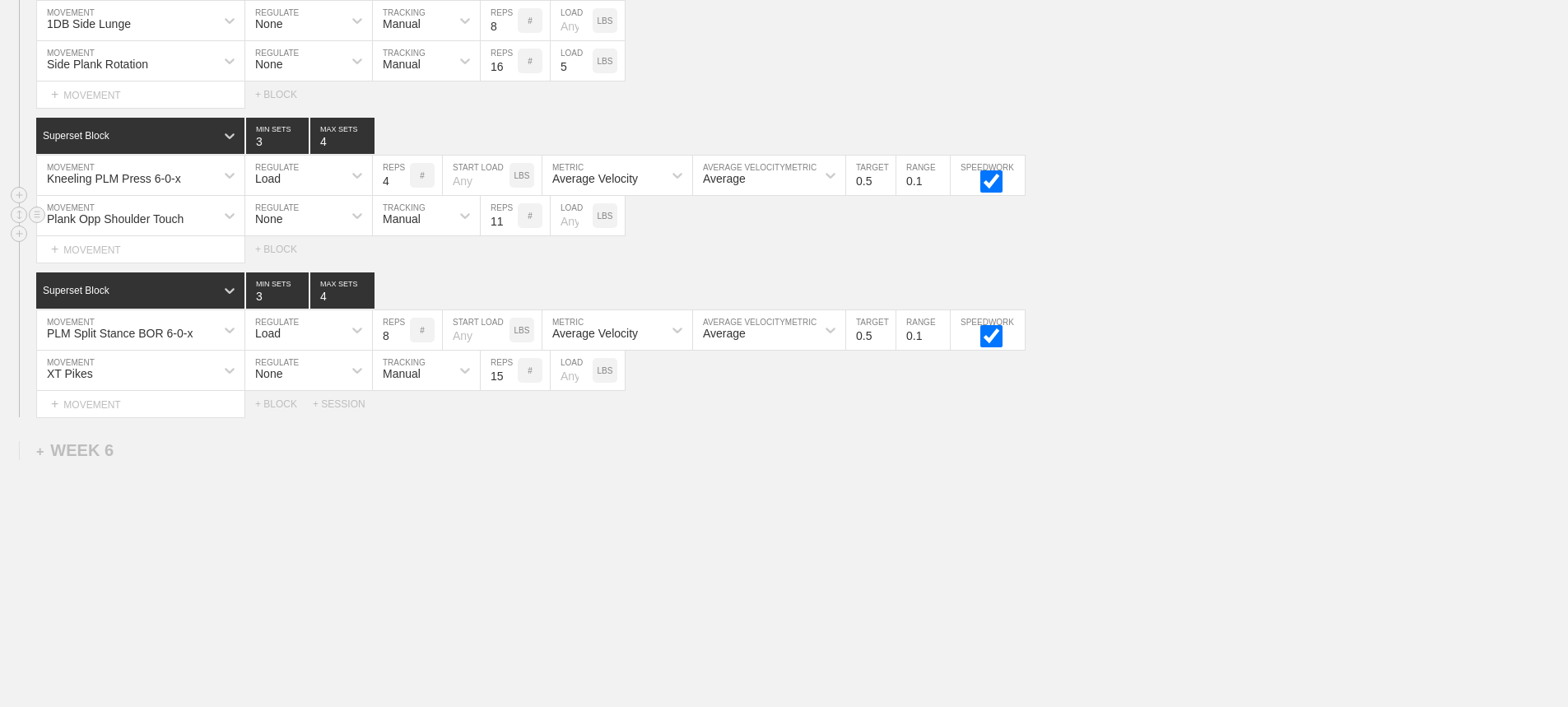
click at [512, 215] on input "11" at bounding box center [498, 215] width 37 height 40
click at [512, 215] on input "12" at bounding box center [498, 215] width 37 height 40
click at [512, 215] on input "13" at bounding box center [498, 215] width 37 height 40
type input "12"
click at [512, 224] on input "12" at bounding box center [498, 215] width 37 height 40
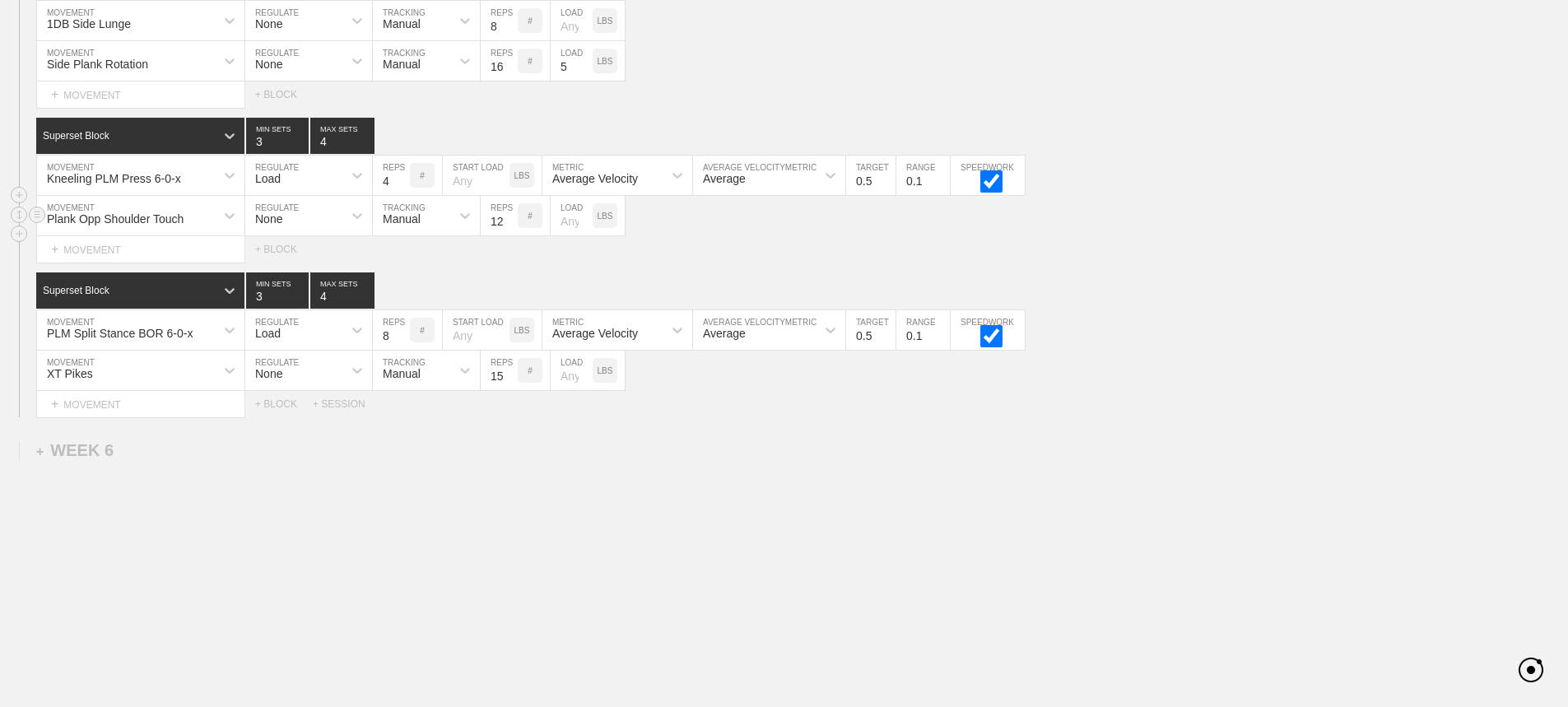
click at [567, 224] on input "number" at bounding box center [572, 215] width 42 height 40
type input "25"
click at [1322, 255] on div "Select... MOVEMENT + MOVEMENT + BLOCK" at bounding box center [784, 249] width 1568 height 27
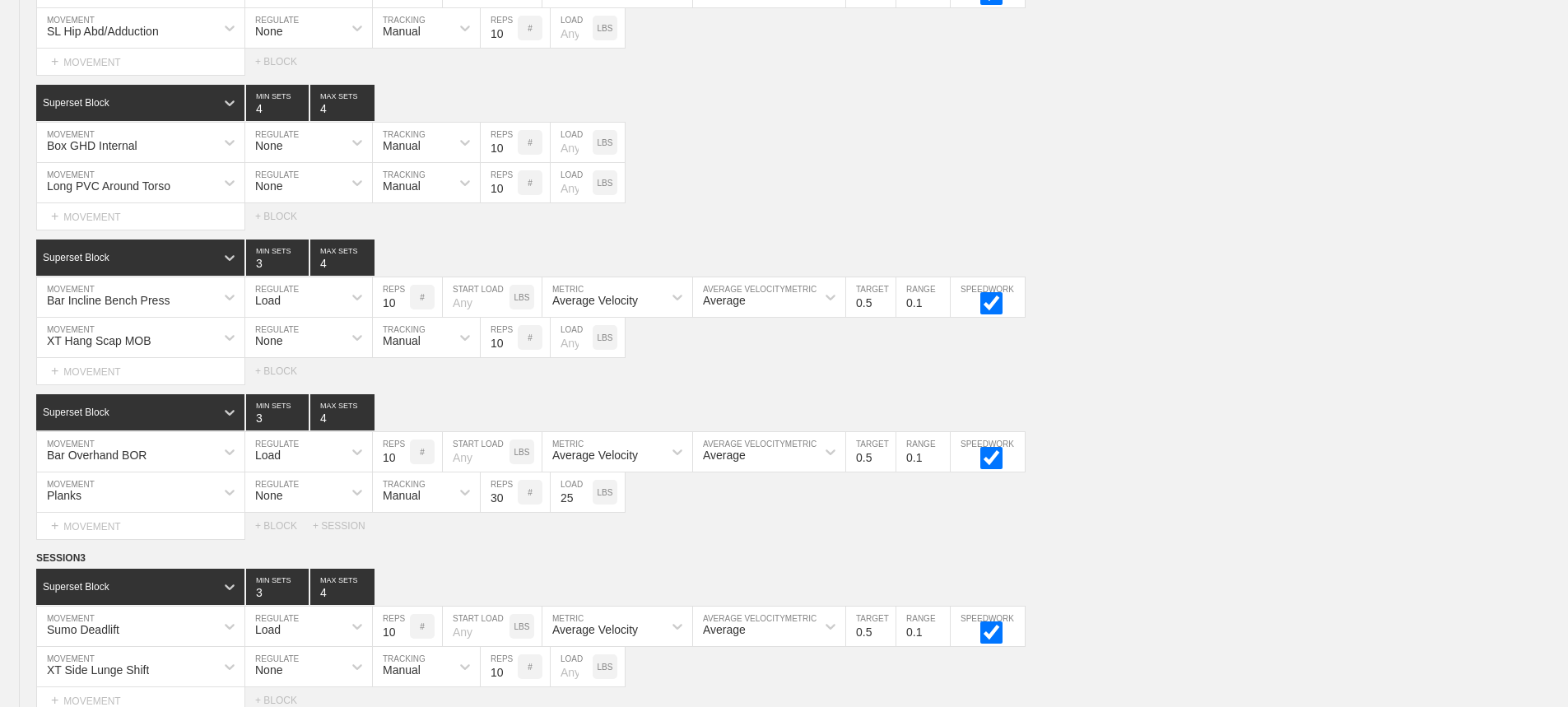
scroll to position [2402, 0]
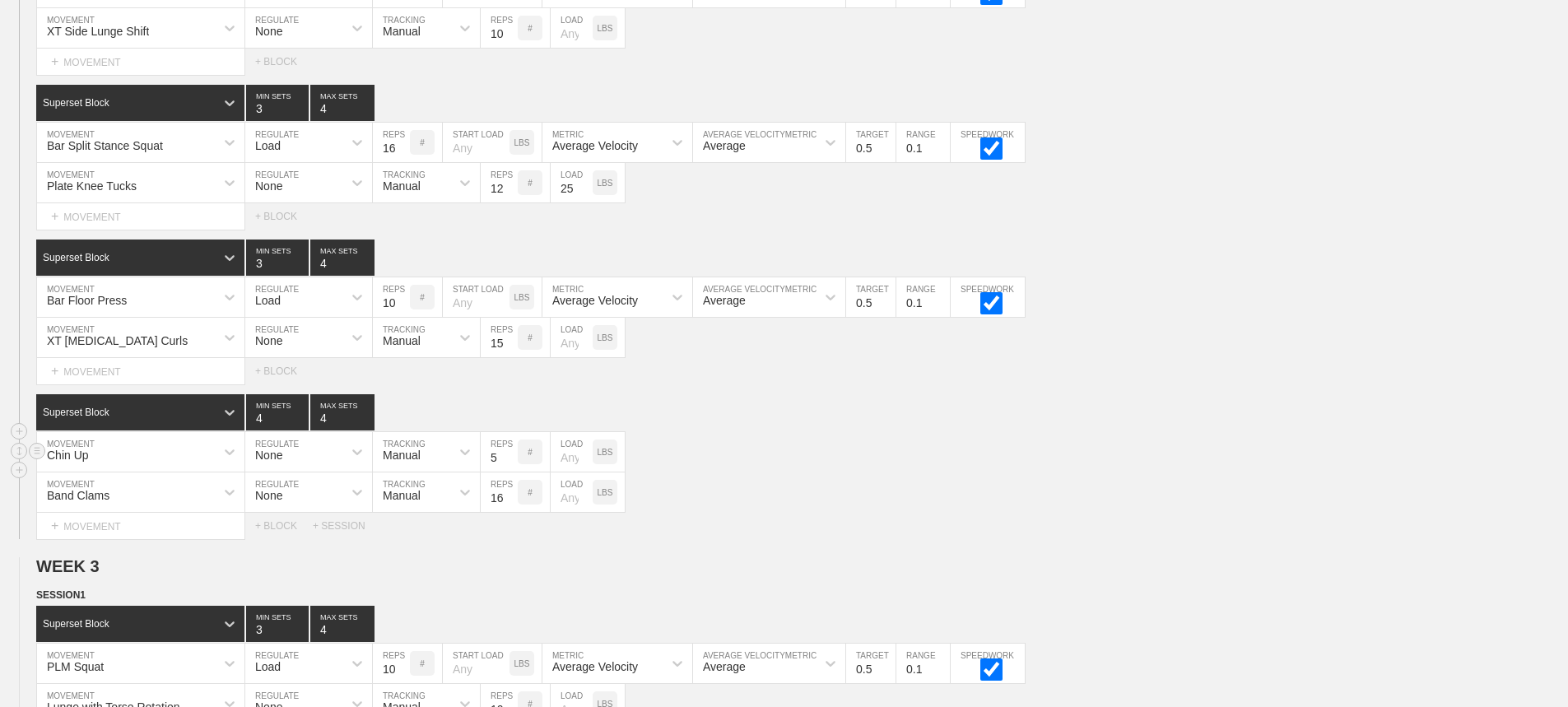
drag, startPoint x: 1040, startPoint y: 470, endPoint x: 1131, endPoint y: 448, distance: 93.6
click at [1102, 459] on div "Chin Up MOVEMENT None REGULATE Manual TRACKING 5 REPS # LOAD LBS" at bounding box center [784, 452] width 1568 height 41
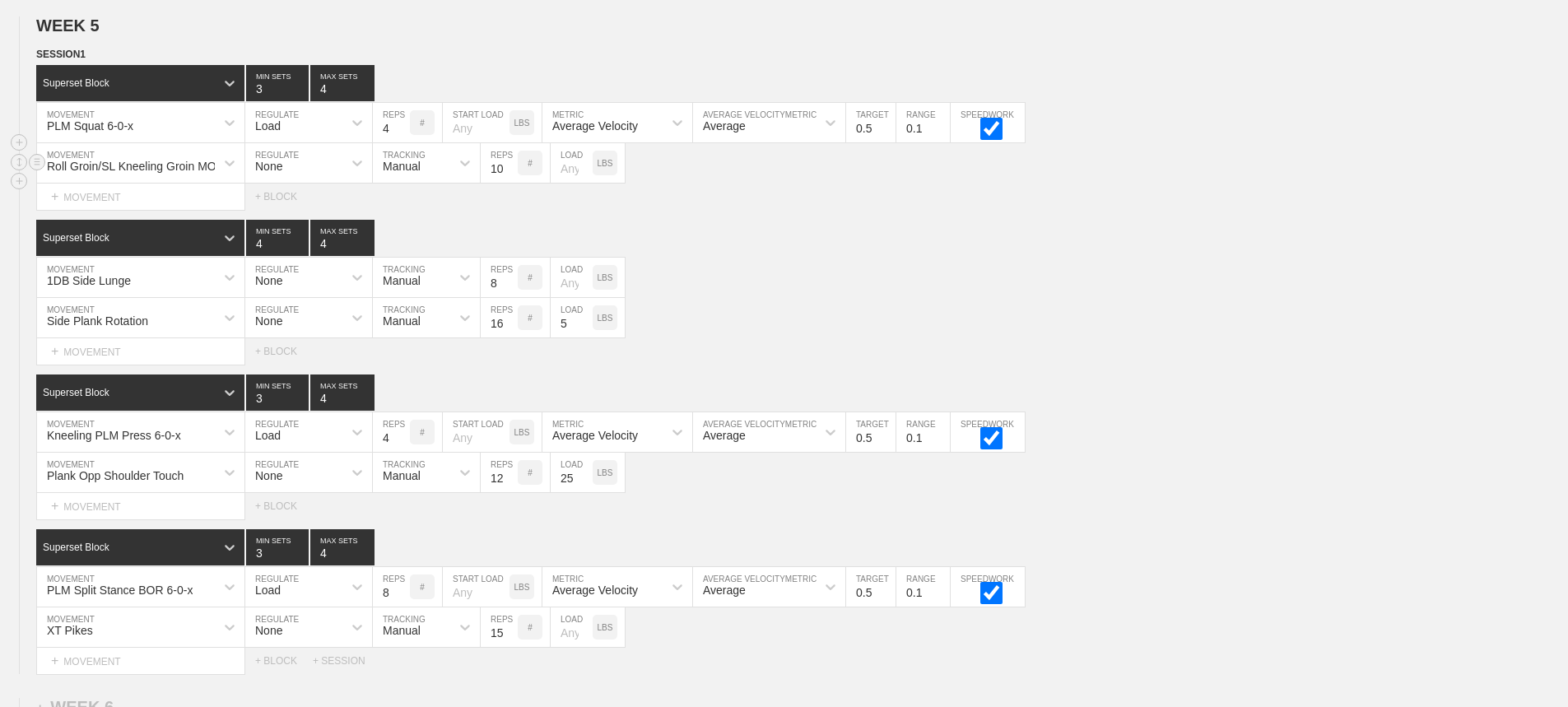
scroll to position [7120, 0]
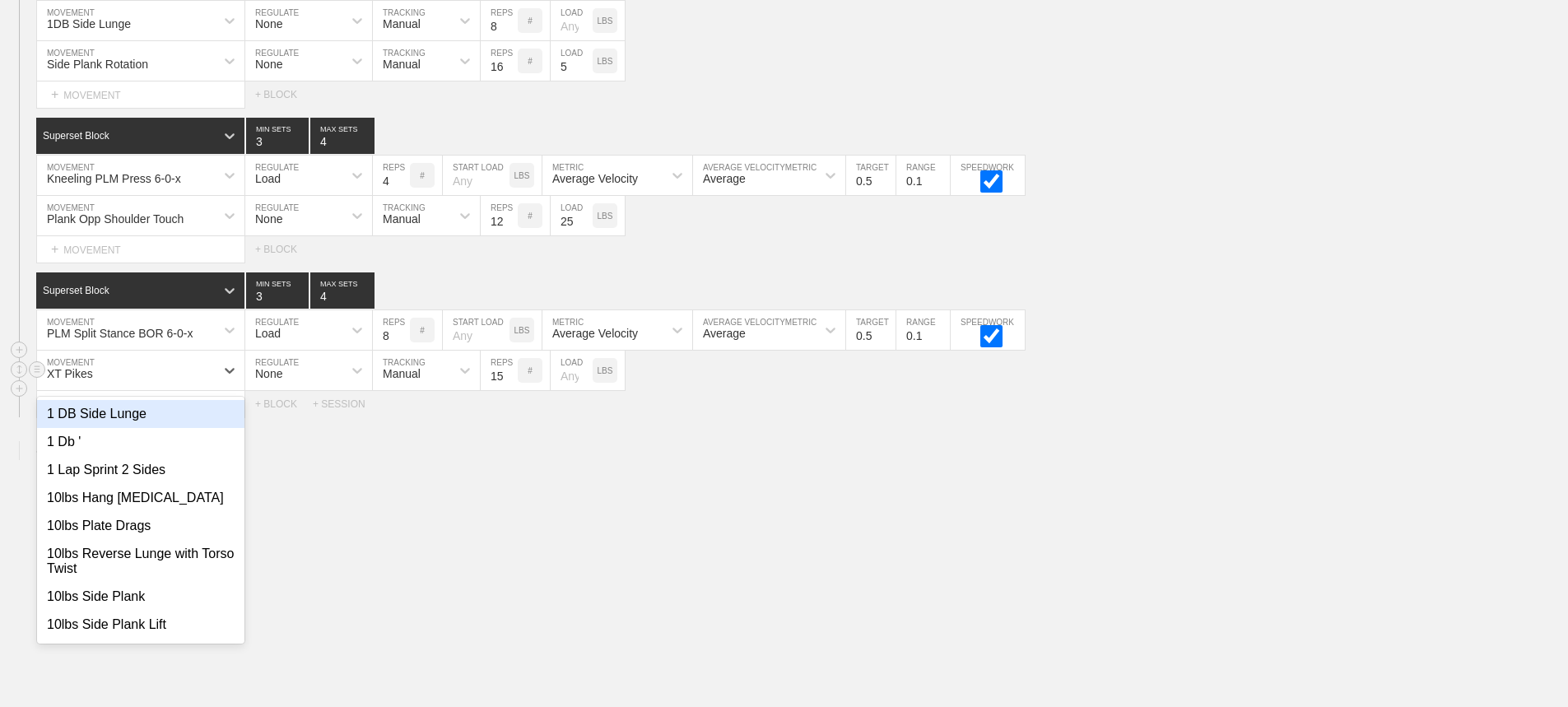
click at [178, 361] on div "XT Pikes" at bounding box center [125, 370] width 178 height 28
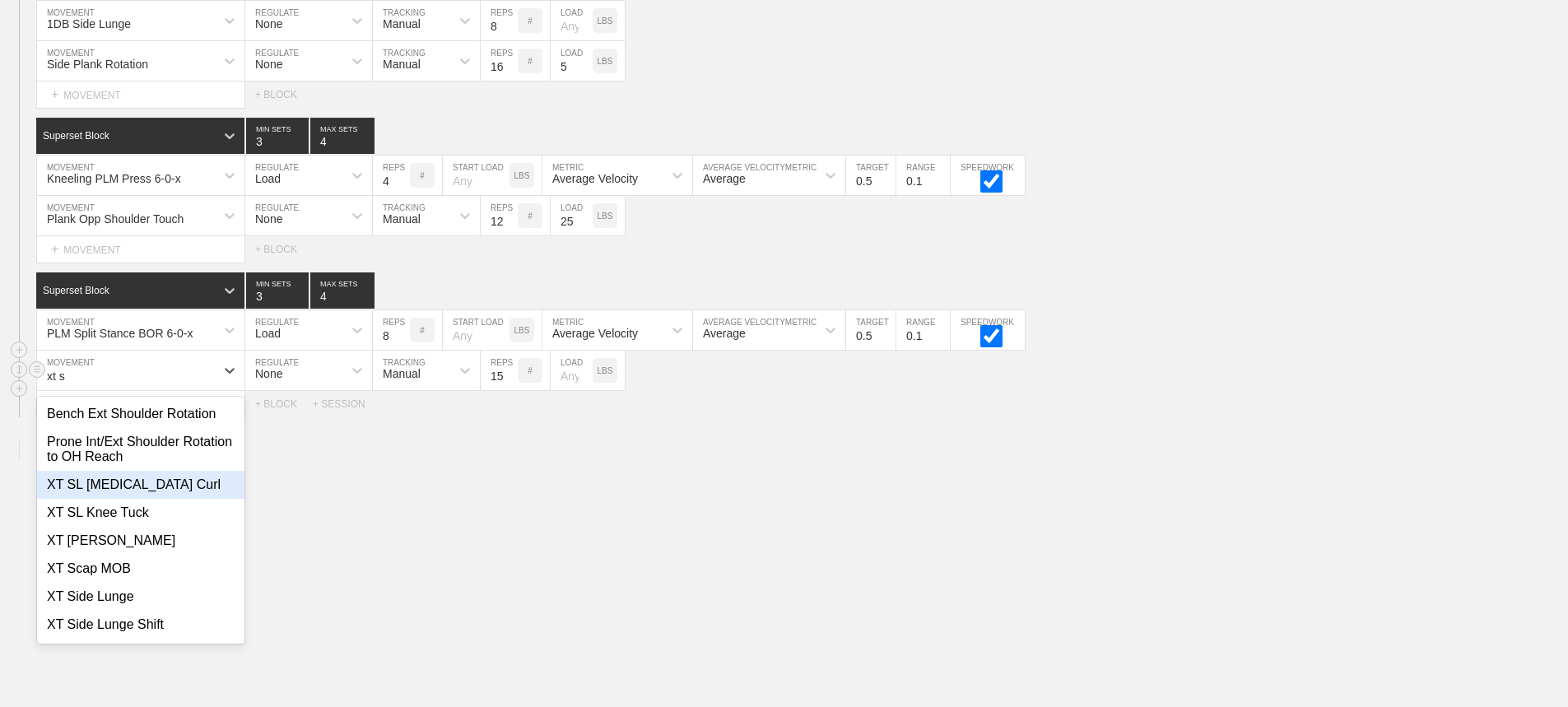
type input "xt"
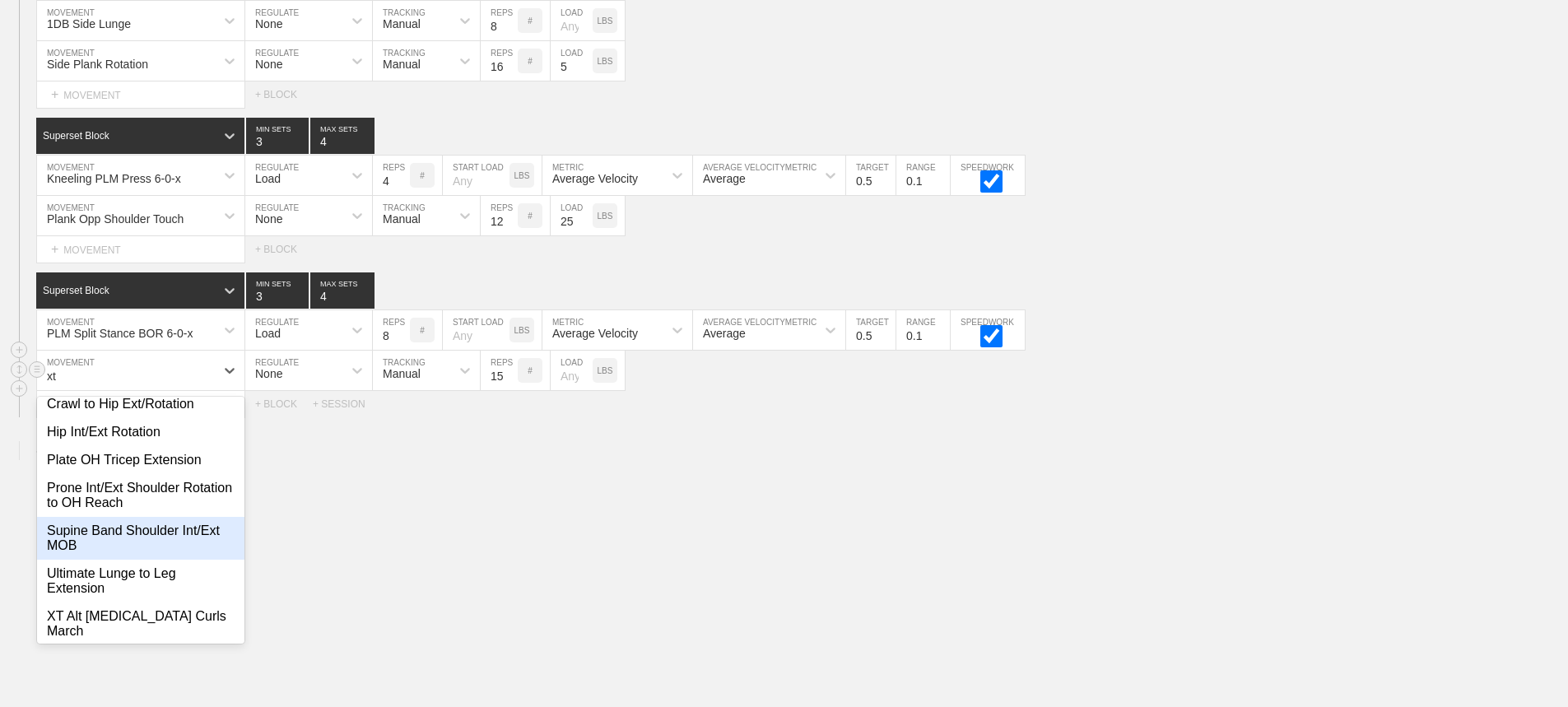
scroll to position [247, 0]
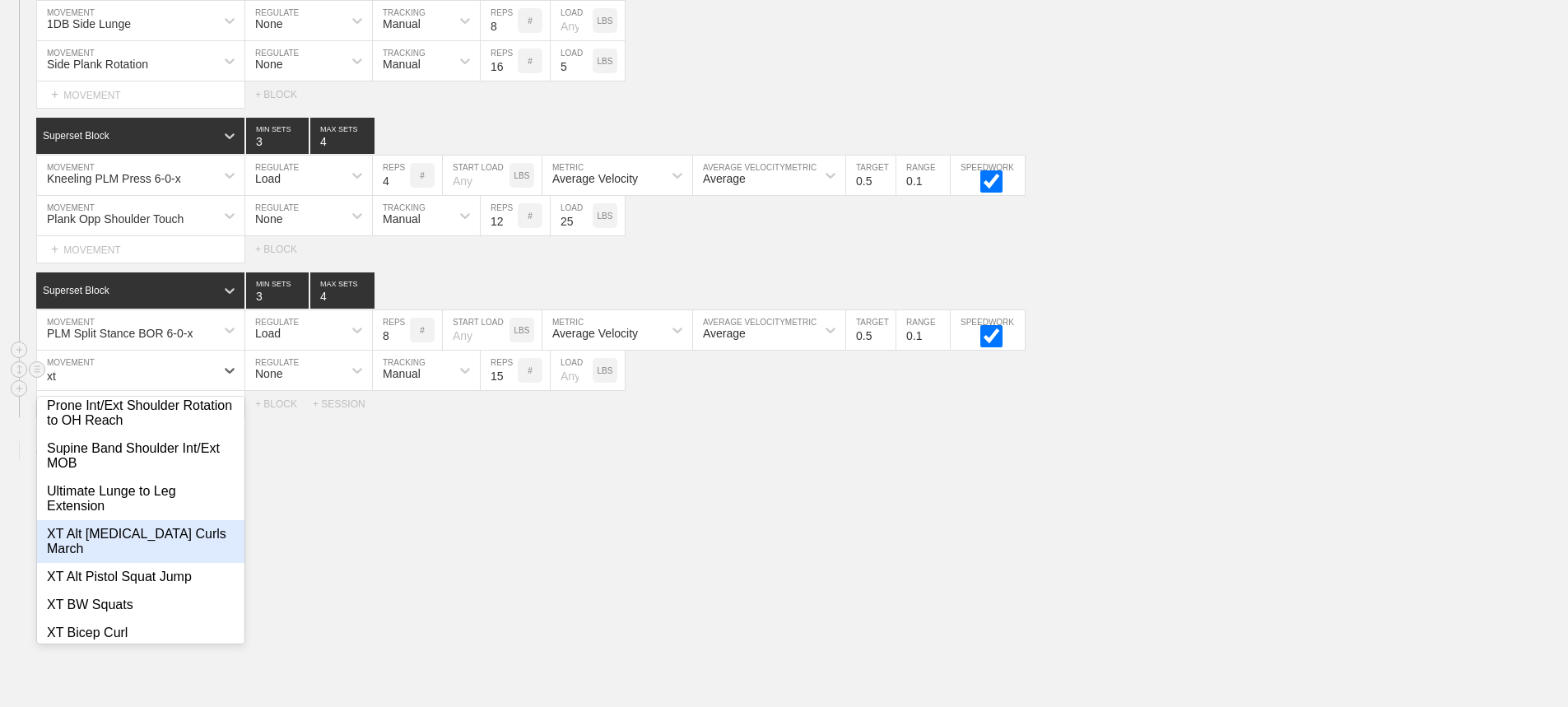
click at [136, 534] on div "XT Alt [MEDICAL_DATA] Curls March" at bounding box center [140, 541] width 207 height 43
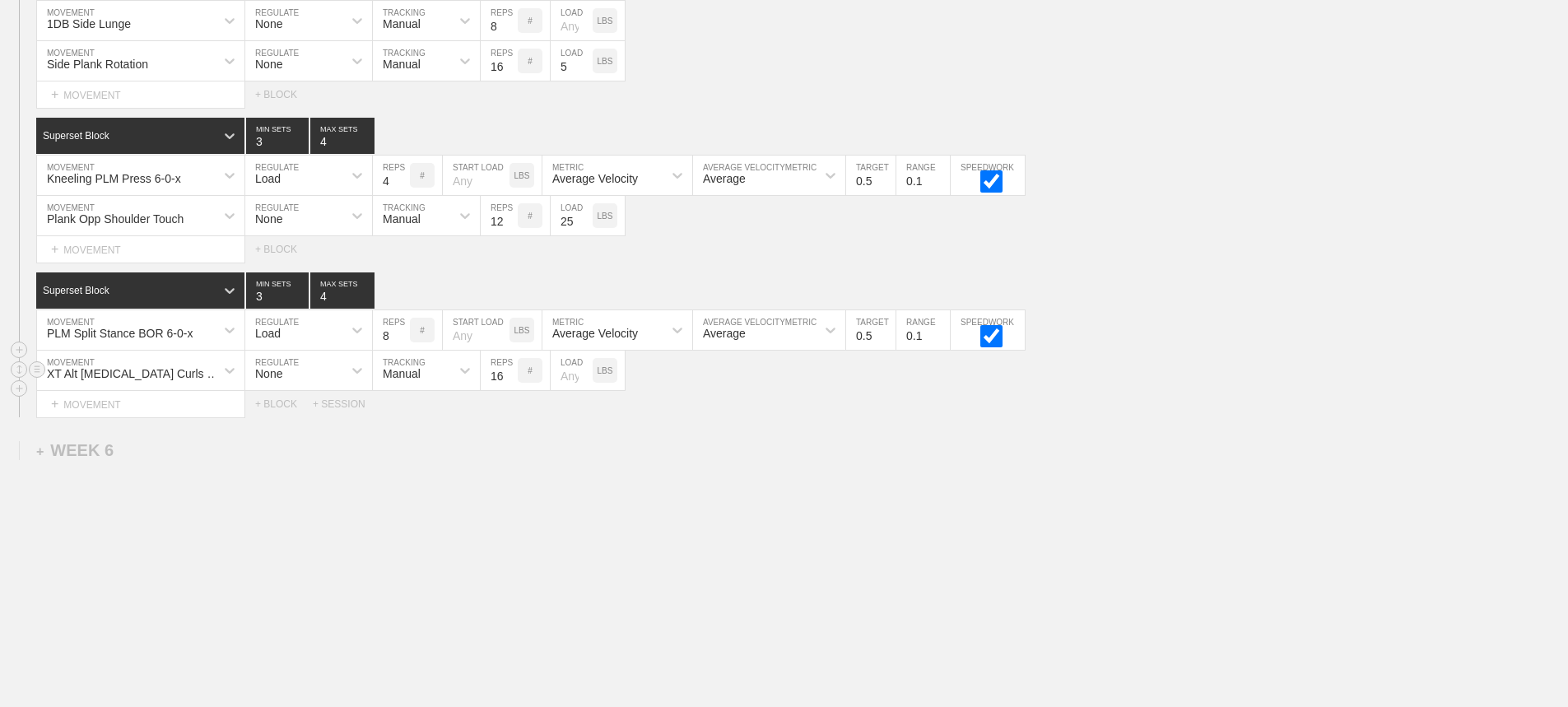
type input "16"
click at [508, 372] on input "16" at bounding box center [498, 370] width 37 height 40
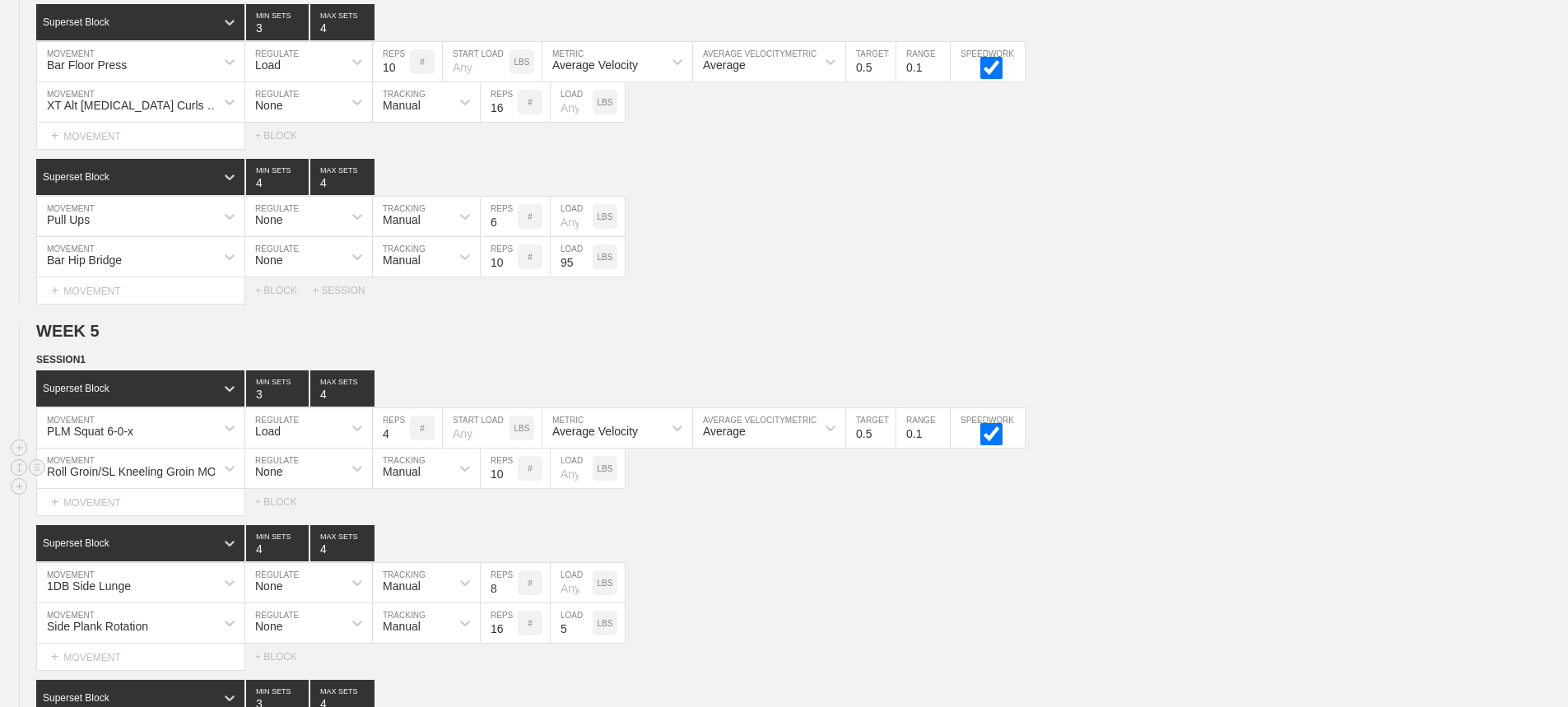
scroll to position [6543, 0]
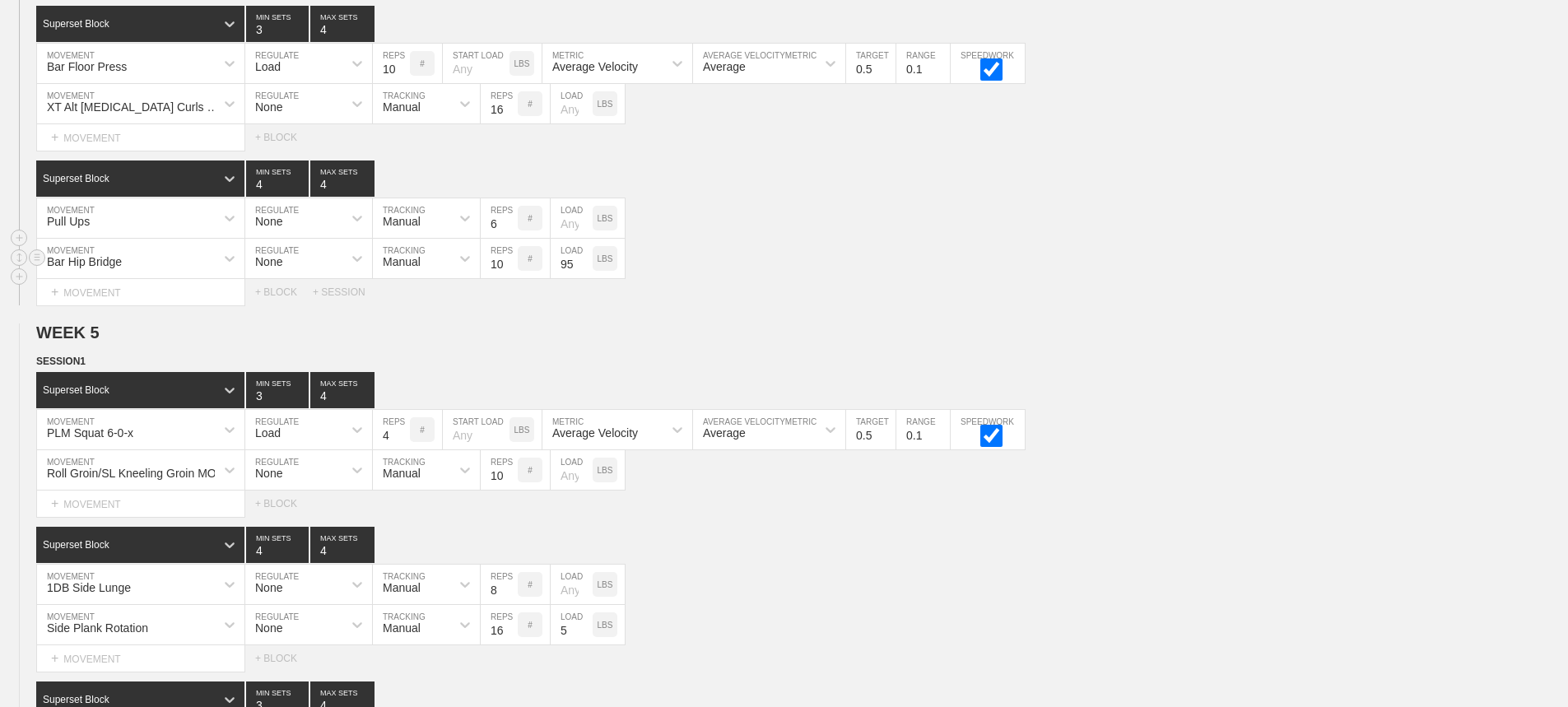
drag, startPoint x: 863, startPoint y: 282, endPoint x: 872, endPoint y: 282, distance: 9.0
click at [872, 279] on div "Bar Hip Bridge MOVEMENT None REGULATE Manual TRACKING 10 REPS # 95 LOAD LBS" at bounding box center [784, 258] width 1568 height 41
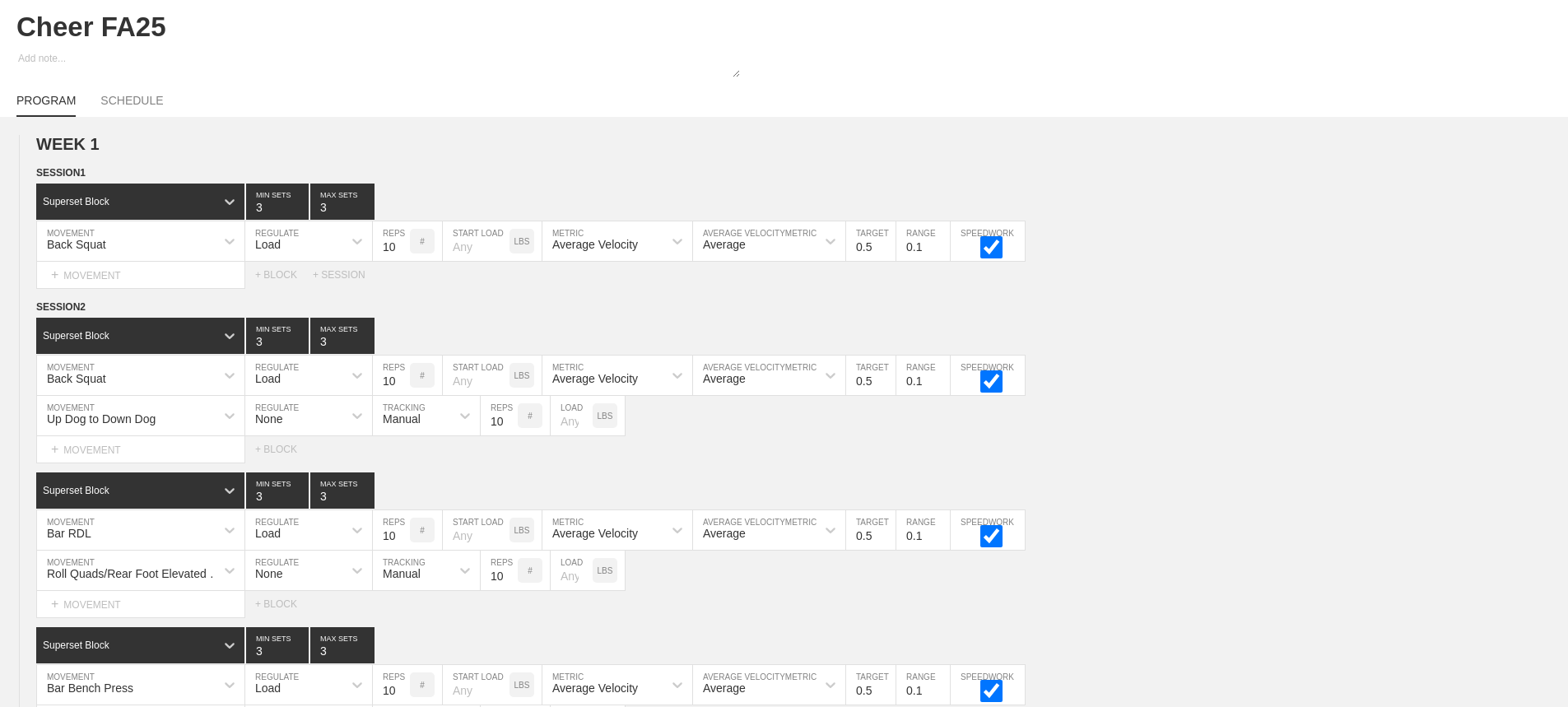
scroll to position [0, 0]
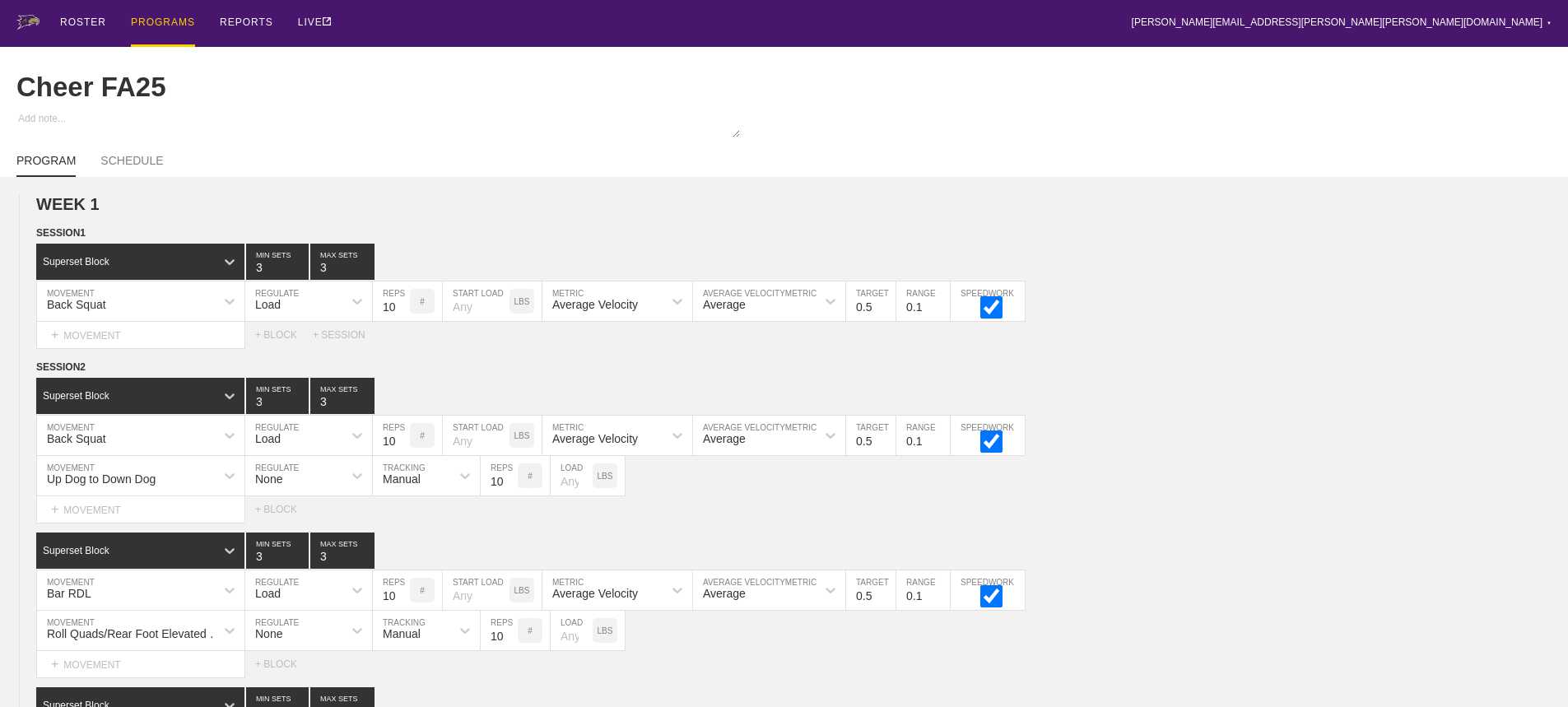
click at [163, 23] on div "PROGRAMS" at bounding box center [163, 23] width 65 height 47
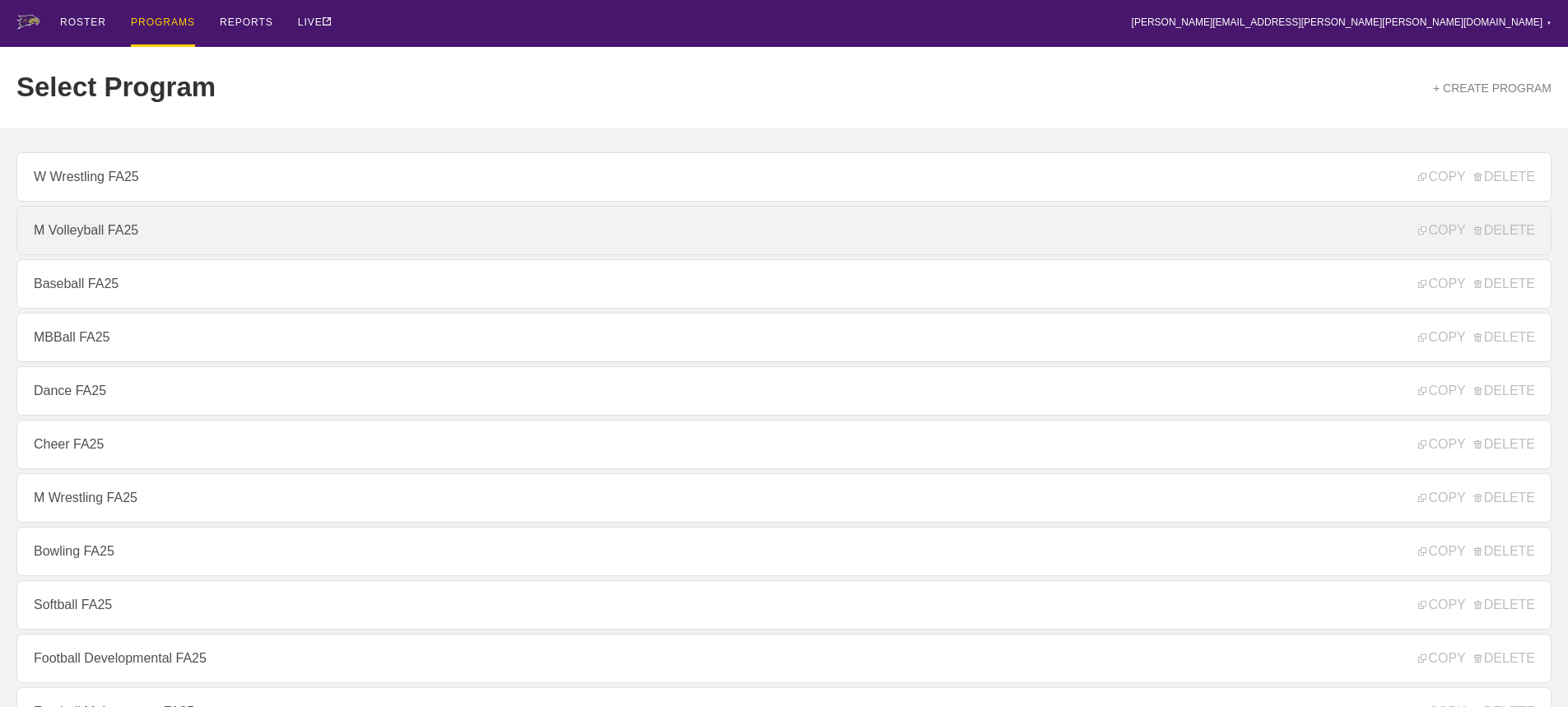
click at [132, 233] on link "M Volleyball FA25" at bounding box center [784, 230] width 1534 height 50
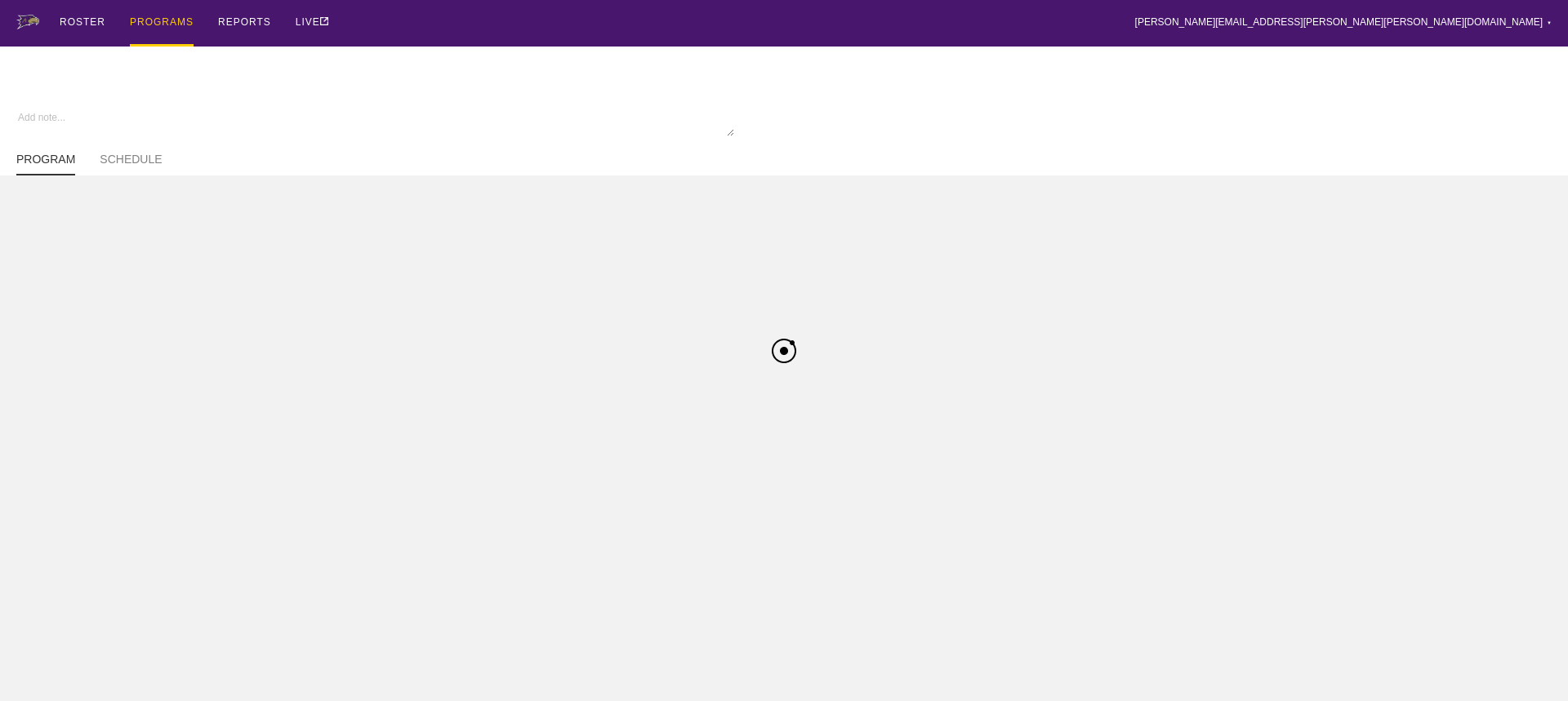
type textarea "x"
type input "M Volleyball FA25"
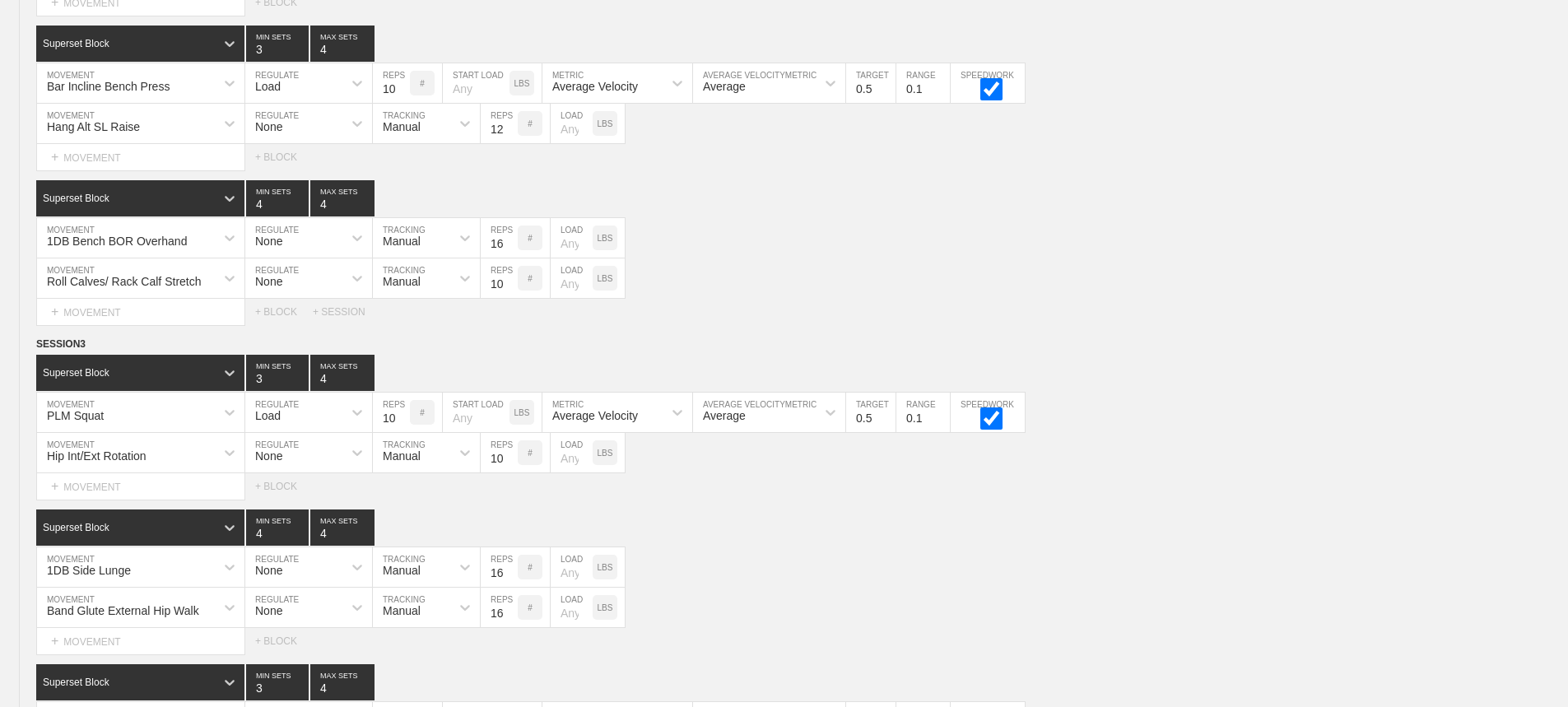
scroll to position [7624, 0]
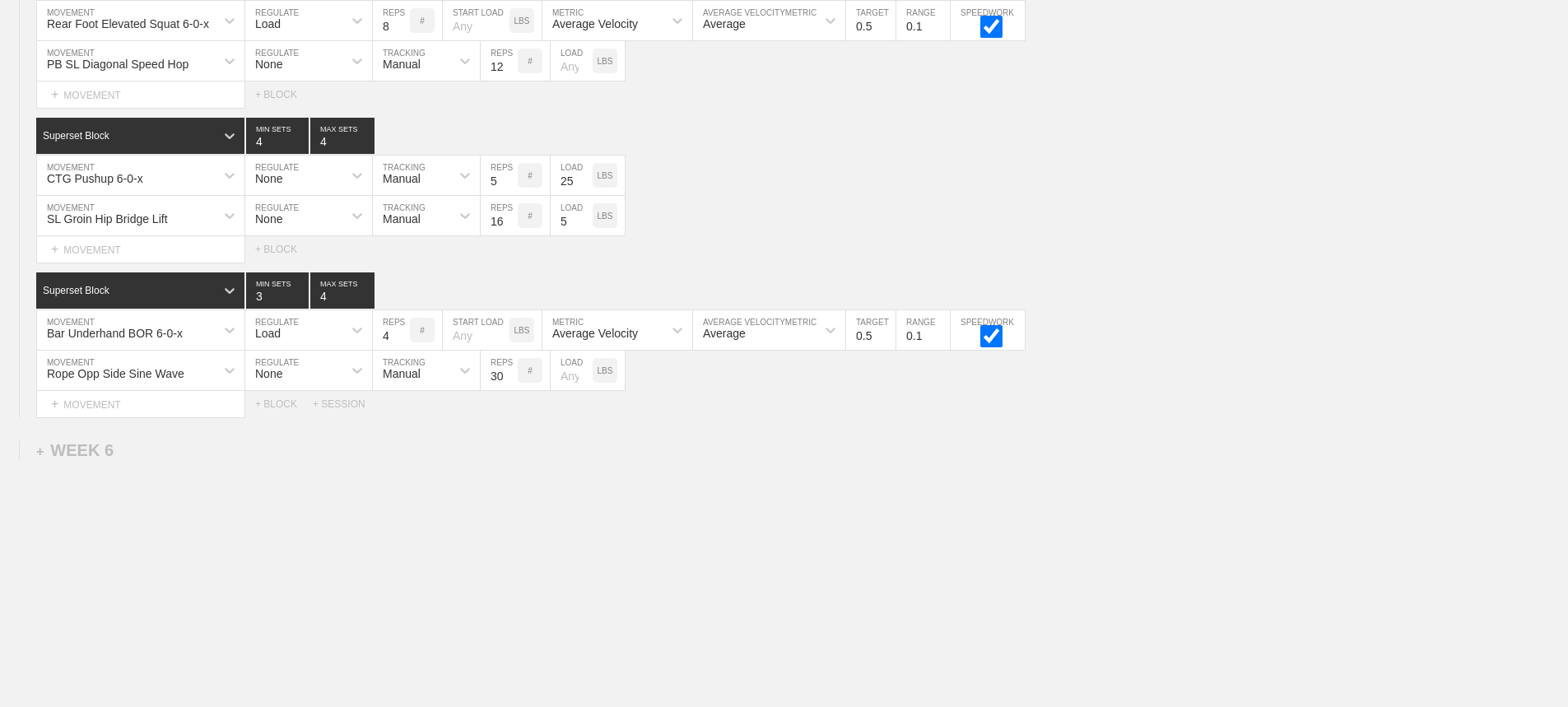
drag, startPoint x: 783, startPoint y: 547, endPoint x: 774, endPoint y: 545, distance: 9.2
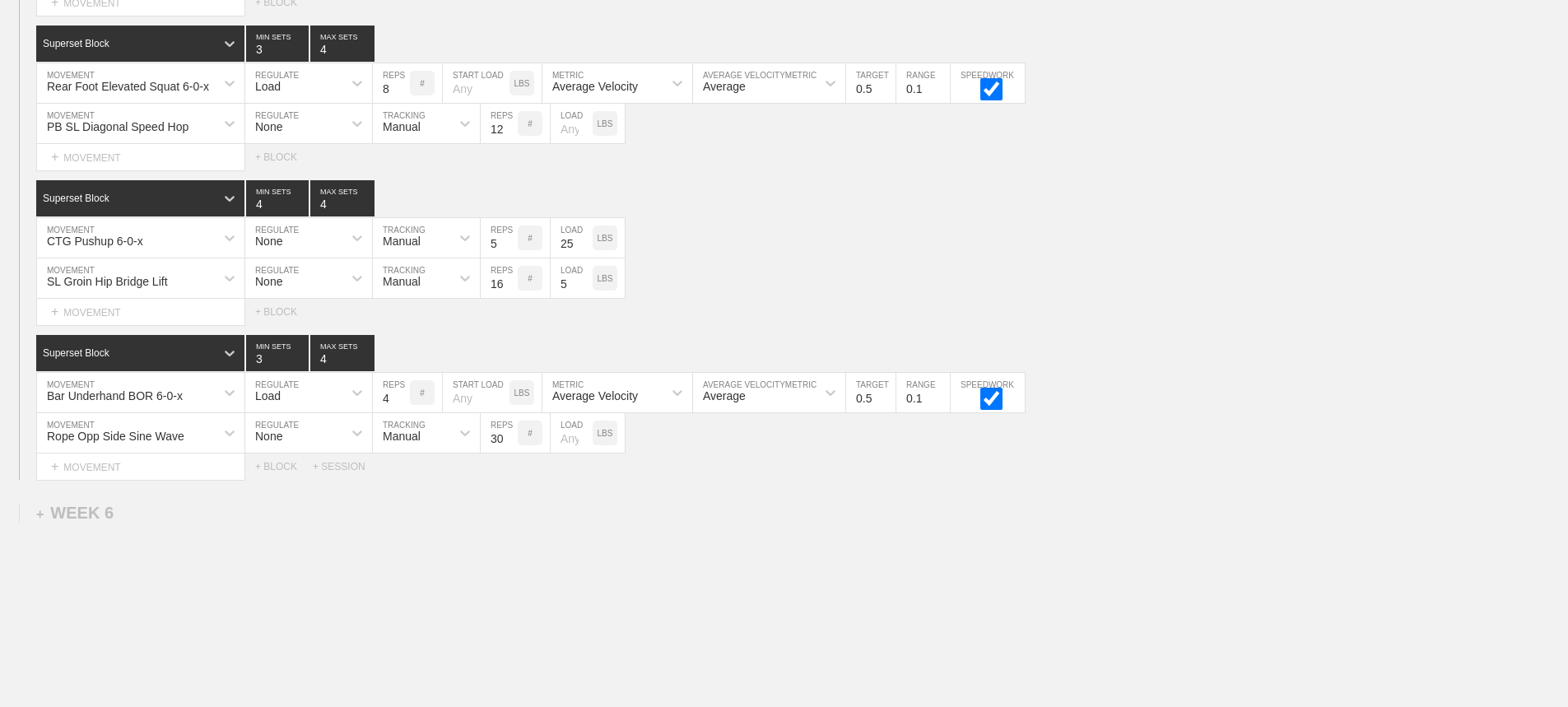
scroll to position [7377, 0]
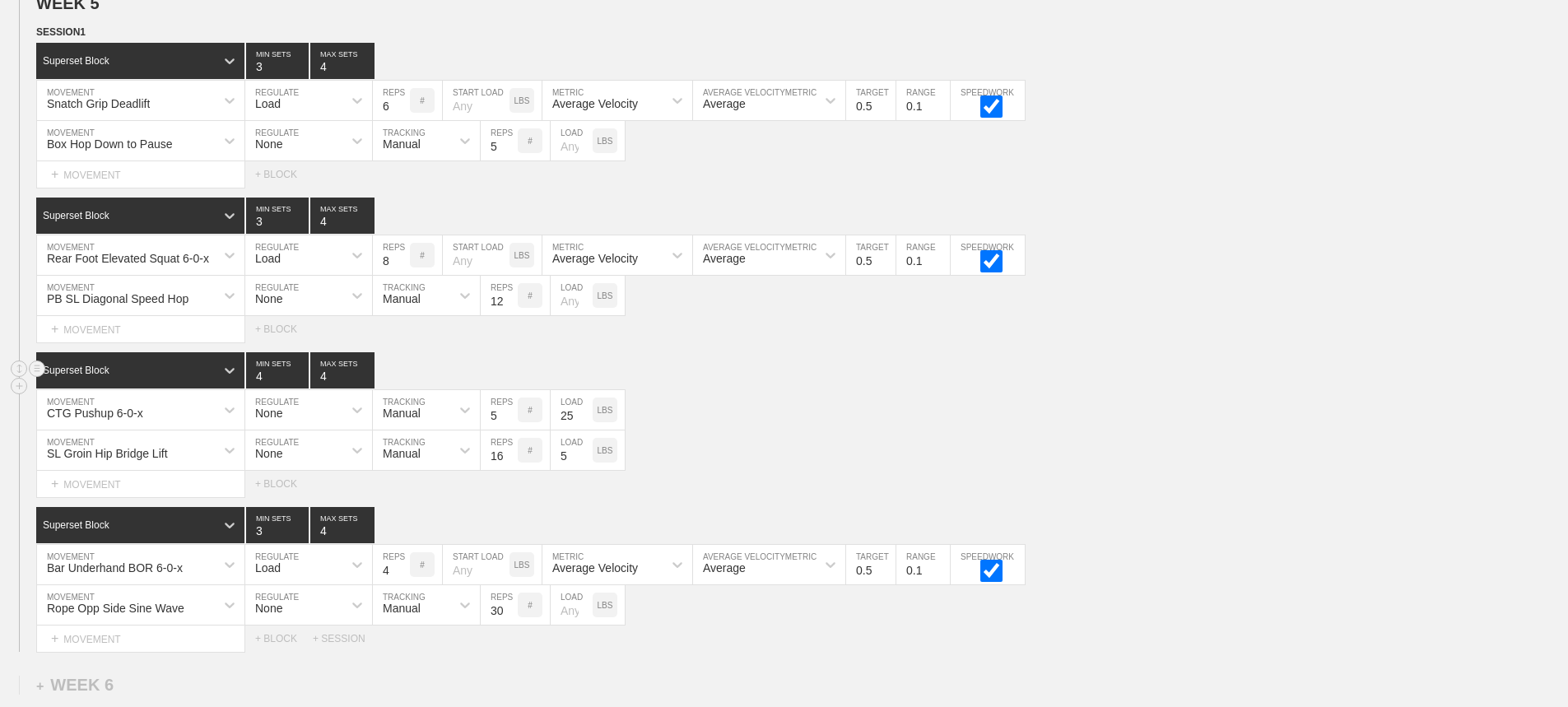
click at [737, 372] on div "Superset Block 4 MIN SETS 4 MAX SETS" at bounding box center [801, 370] width 1531 height 36
click at [757, 388] on div "Superset Block 4 MIN SETS 4 MAX SETS" at bounding box center [801, 370] width 1531 height 36
click at [790, 429] on div "CTG Pushup 6-0-x MOVEMENT None REGULATE Manual TRACKING 5 REPS # 25 LOAD LBS" at bounding box center [784, 410] width 1568 height 41
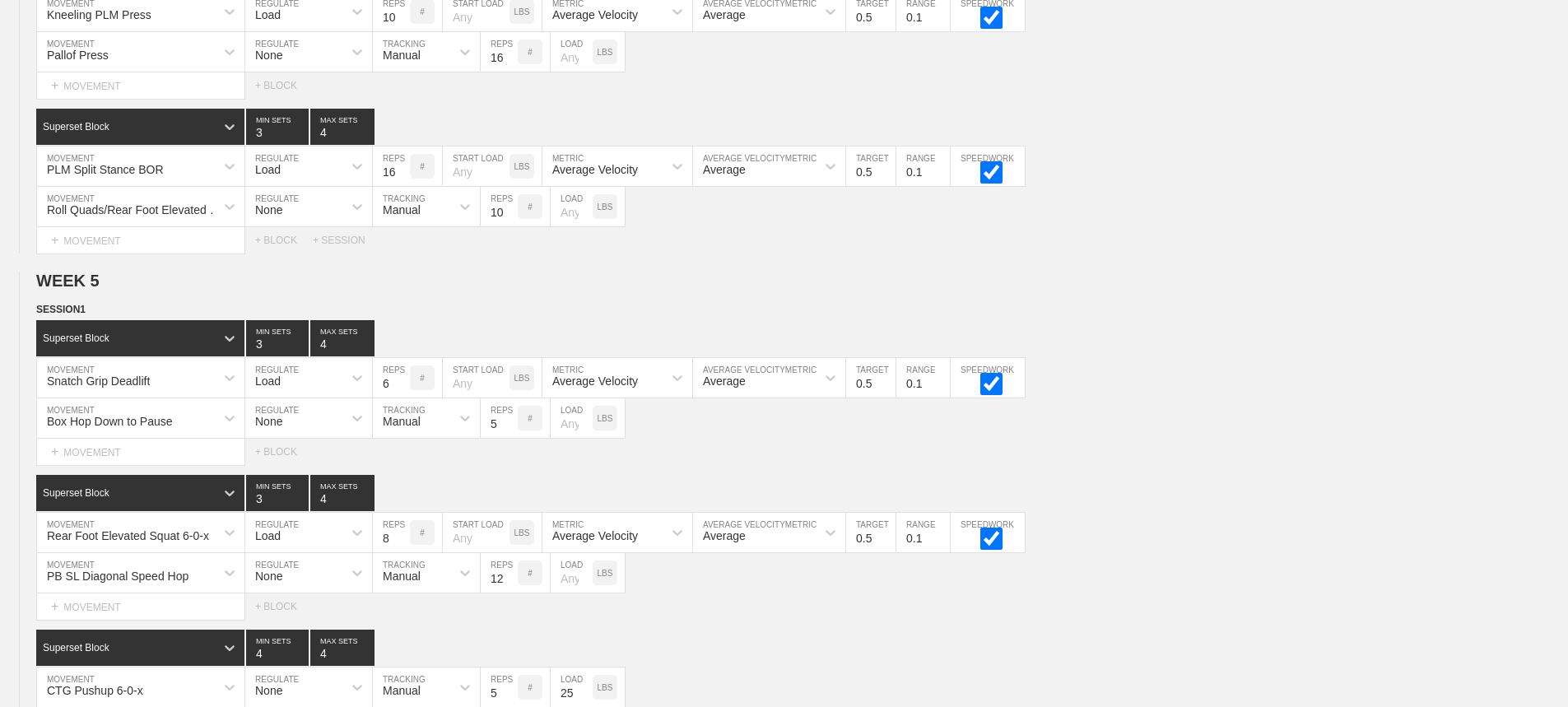
scroll to position [7181, 0]
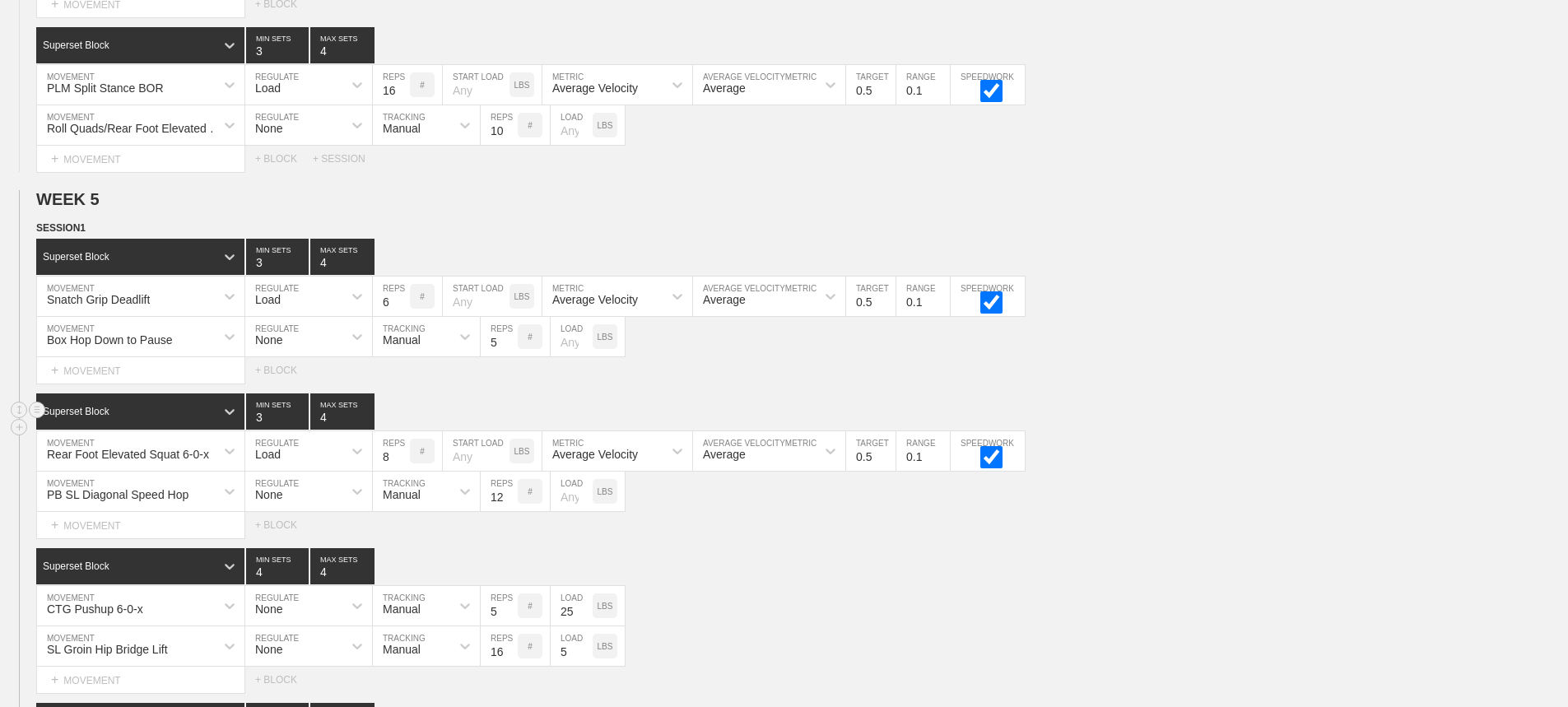
click at [1218, 419] on div "Superset Block 3 MIN SETS 4 MAX SETS" at bounding box center [801, 411] width 1531 height 36
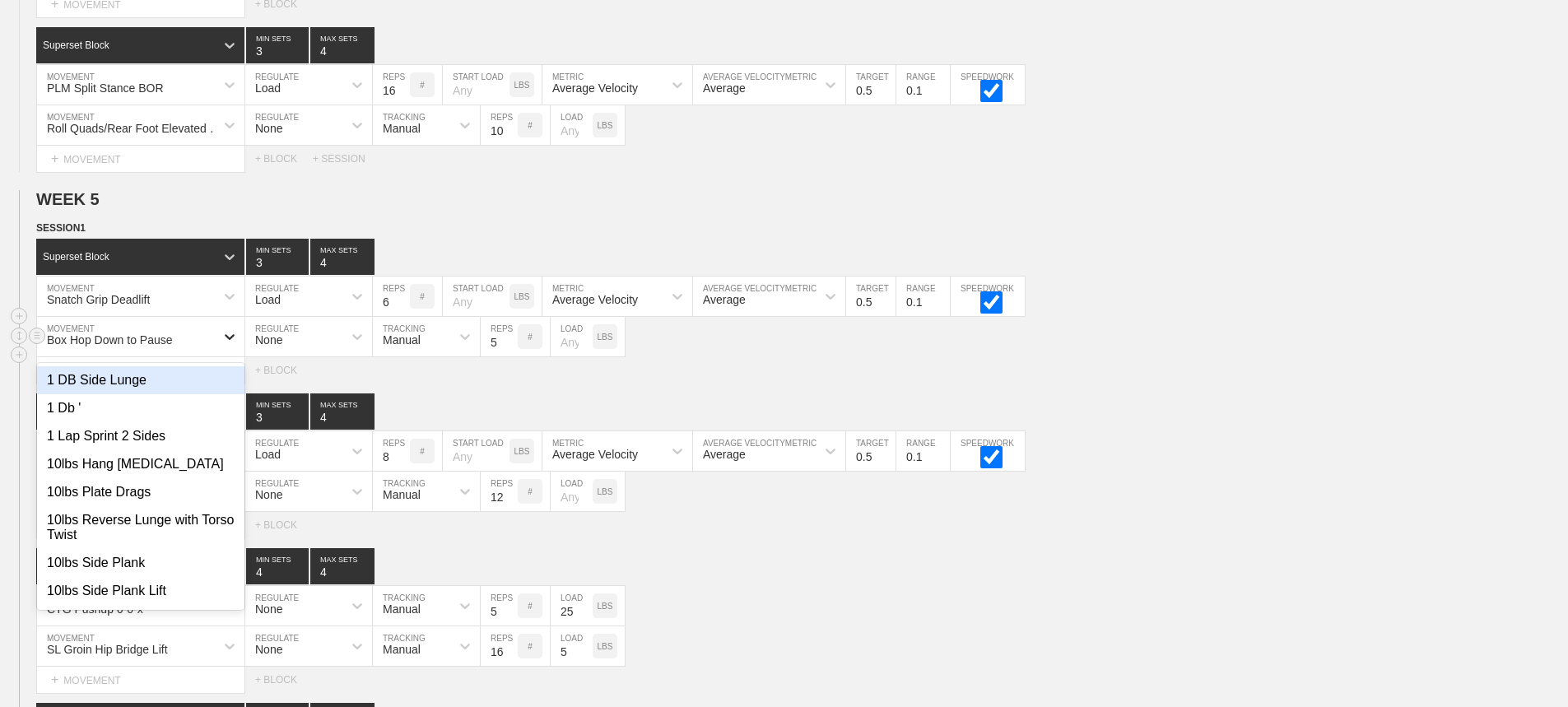
click at [217, 352] on div at bounding box center [229, 337] width 30 height 30
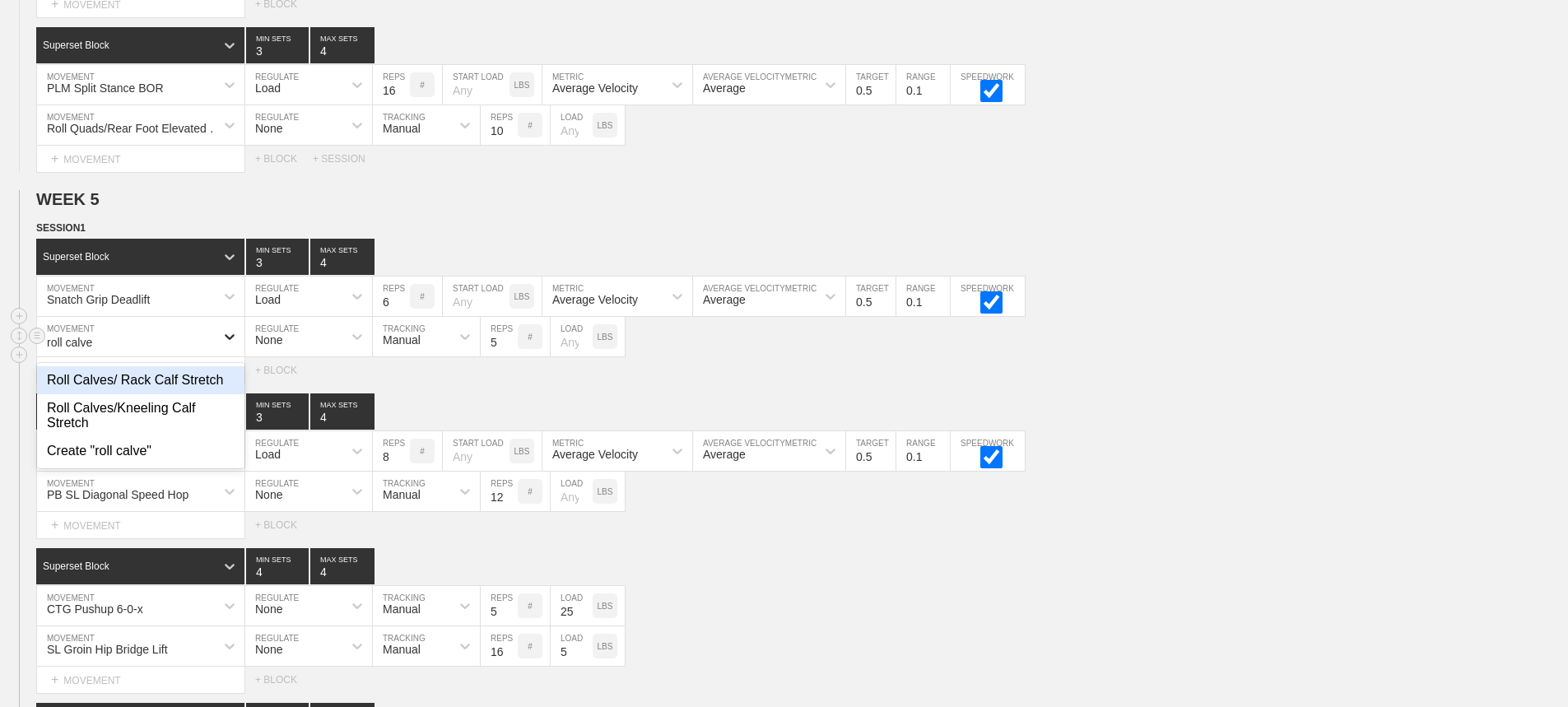
type input "roll calves"
click at [174, 388] on div "Roll Calves/ Rack Calf Stretch" at bounding box center [140, 380] width 207 height 28
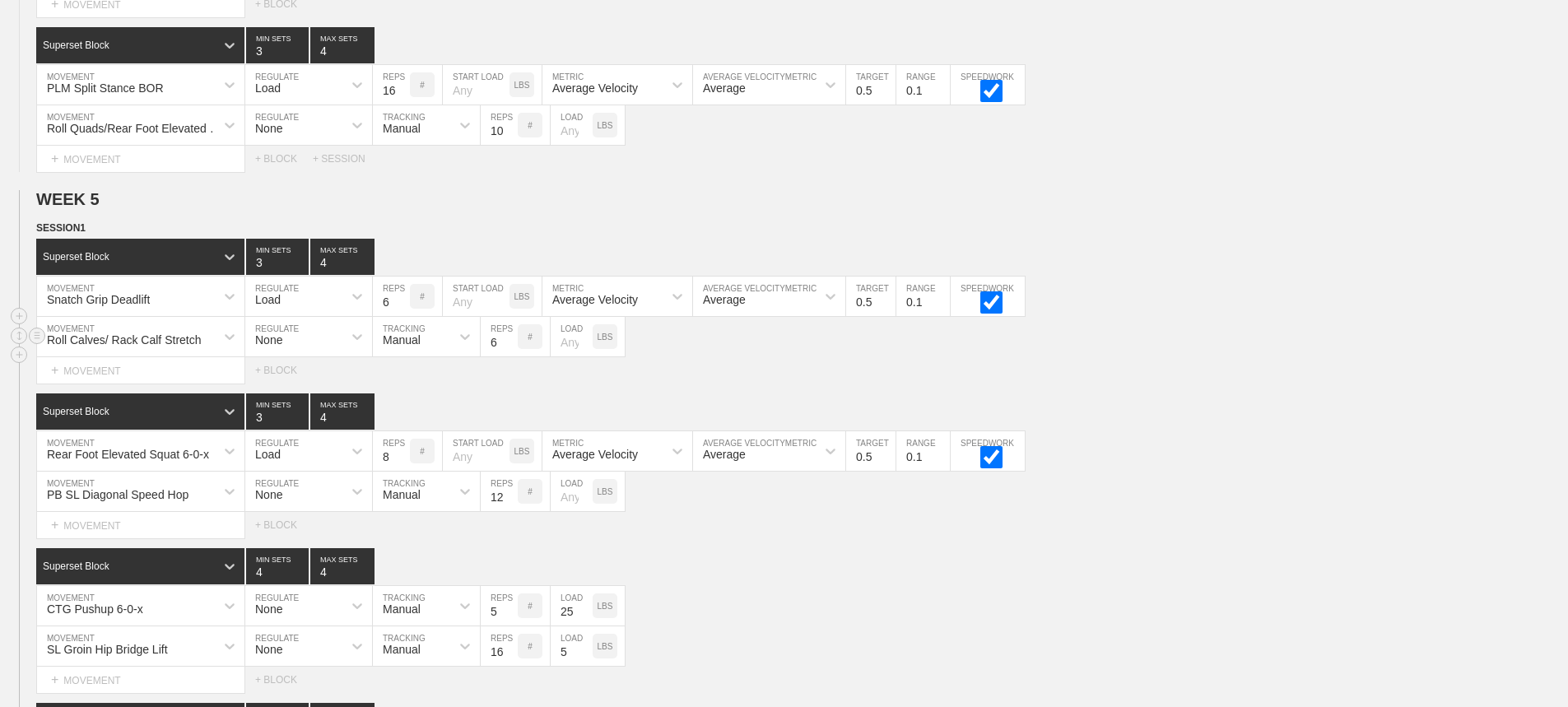
click at [509, 350] on input "6" at bounding box center [498, 337] width 37 height 40
click at [509, 350] on input "7" at bounding box center [498, 337] width 37 height 40
click at [509, 350] on input "8" at bounding box center [498, 337] width 37 height 40
click at [509, 350] on input "9" at bounding box center [498, 337] width 37 height 40
type input "10"
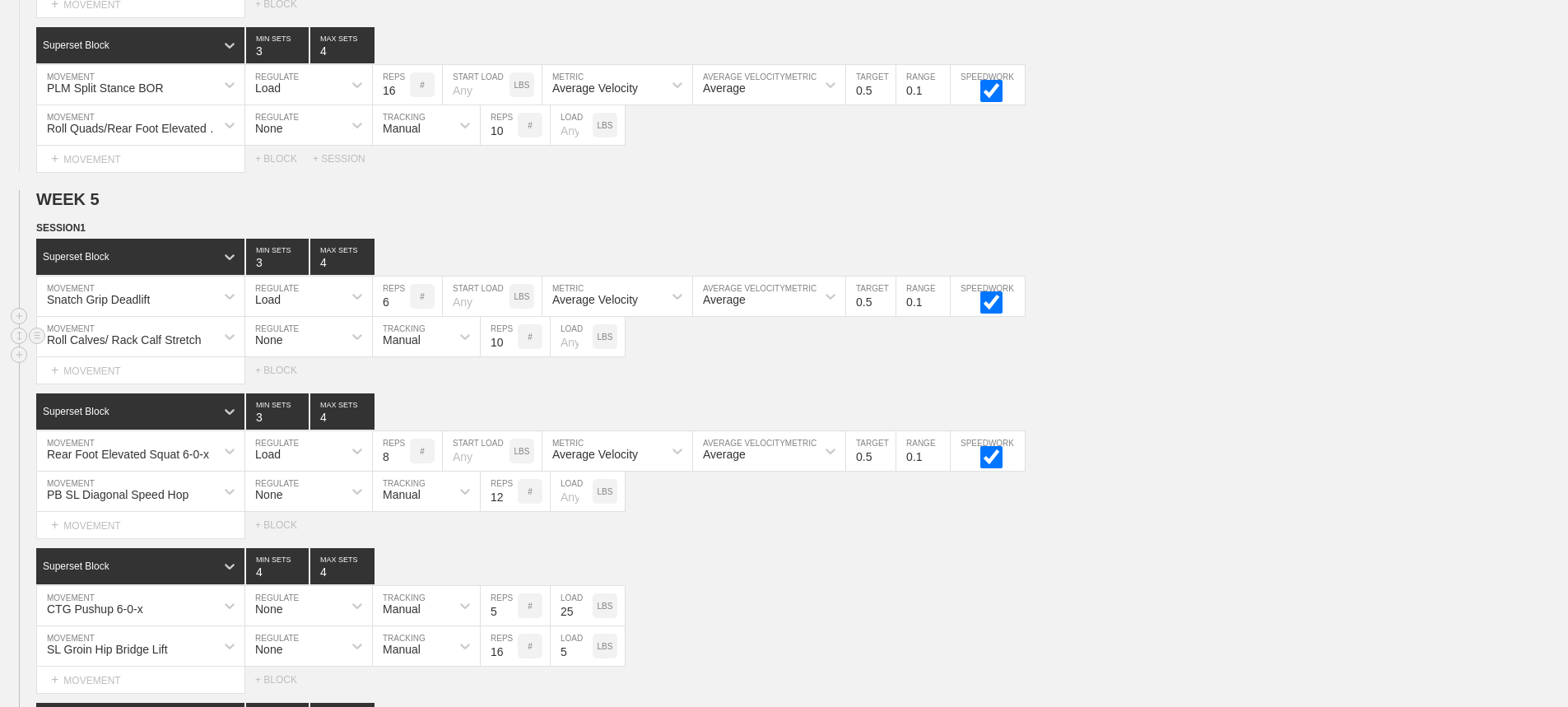
click at [509, 350] on input "10" at bounding box center [498, 337] width 37 height 40
click at [1415, 372] on div "Select... MOVEMENT + MOVEMENT + BLOCK" at bounding box center [784, 370] width 1568 height 27
click at [1215, 402] on div "SESSION 1 Superset Block 3 MIN SETS 4 MAX SETS DUPLICATE INSERT MOVEMENT AFTER …" at bounding box center [784, 533] width 1568 height 629
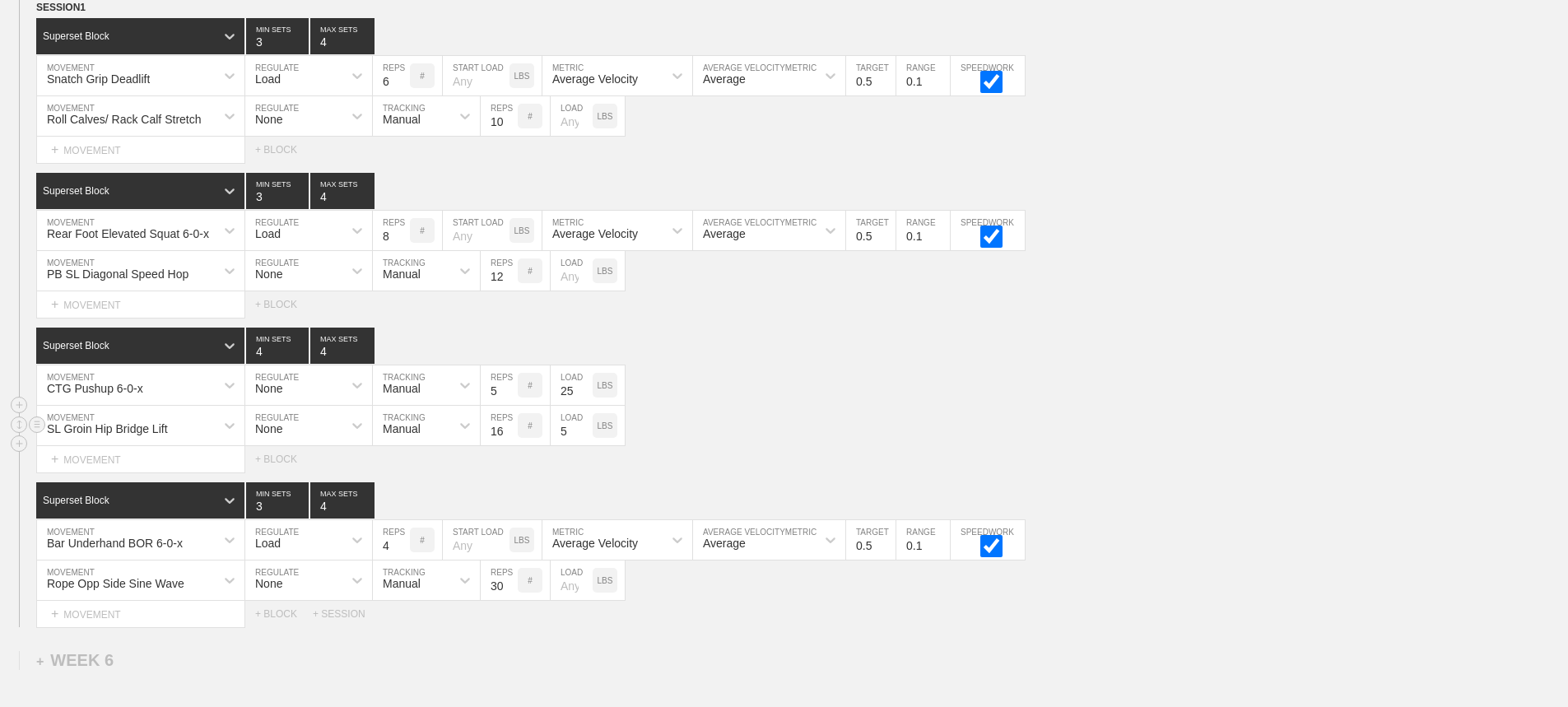
scroll to position [7428, 0]
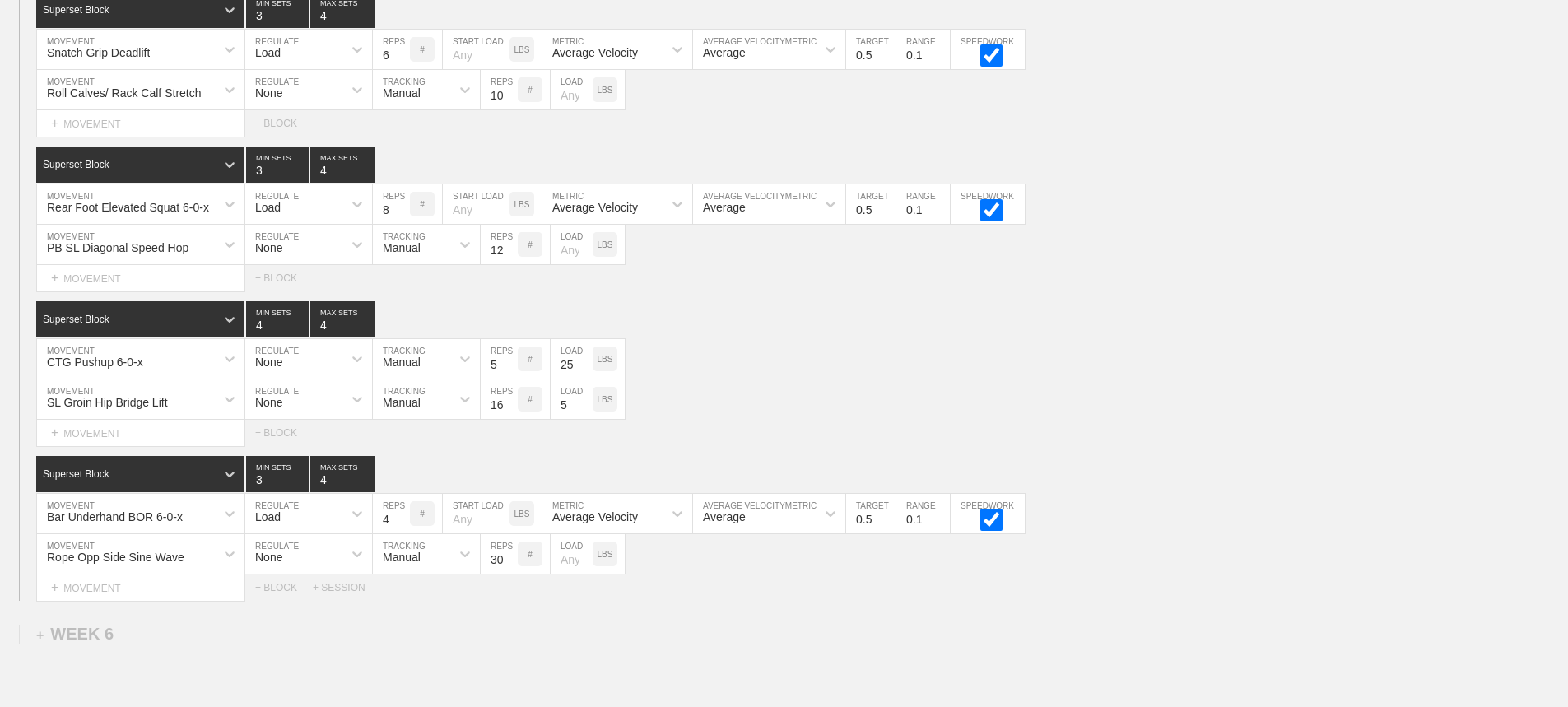
click at [1071, 445] on div "Select... MOVEMENT + MOVEMENT + BLOCK" at bounding box center [784, 433] width 1568 height 27
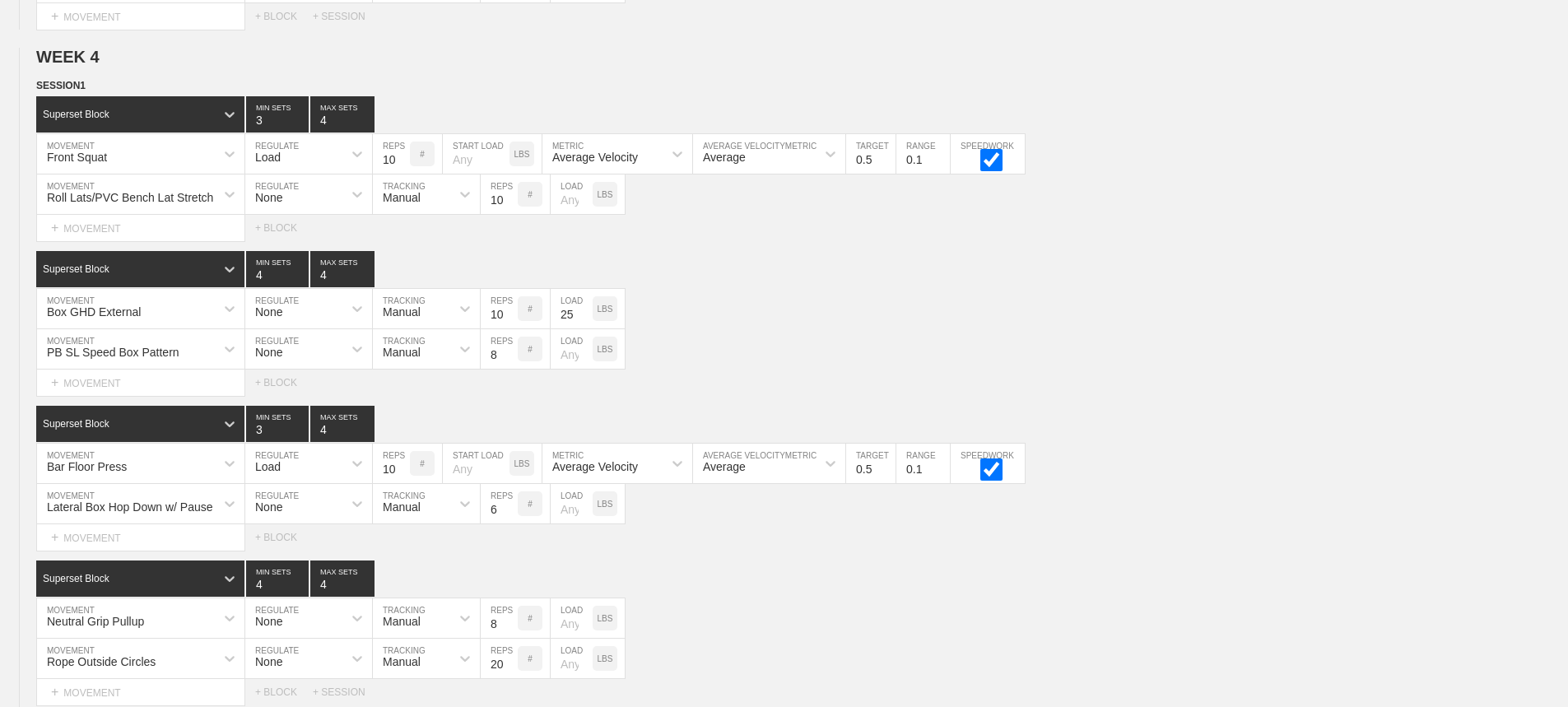
scroll to position [0, 0]
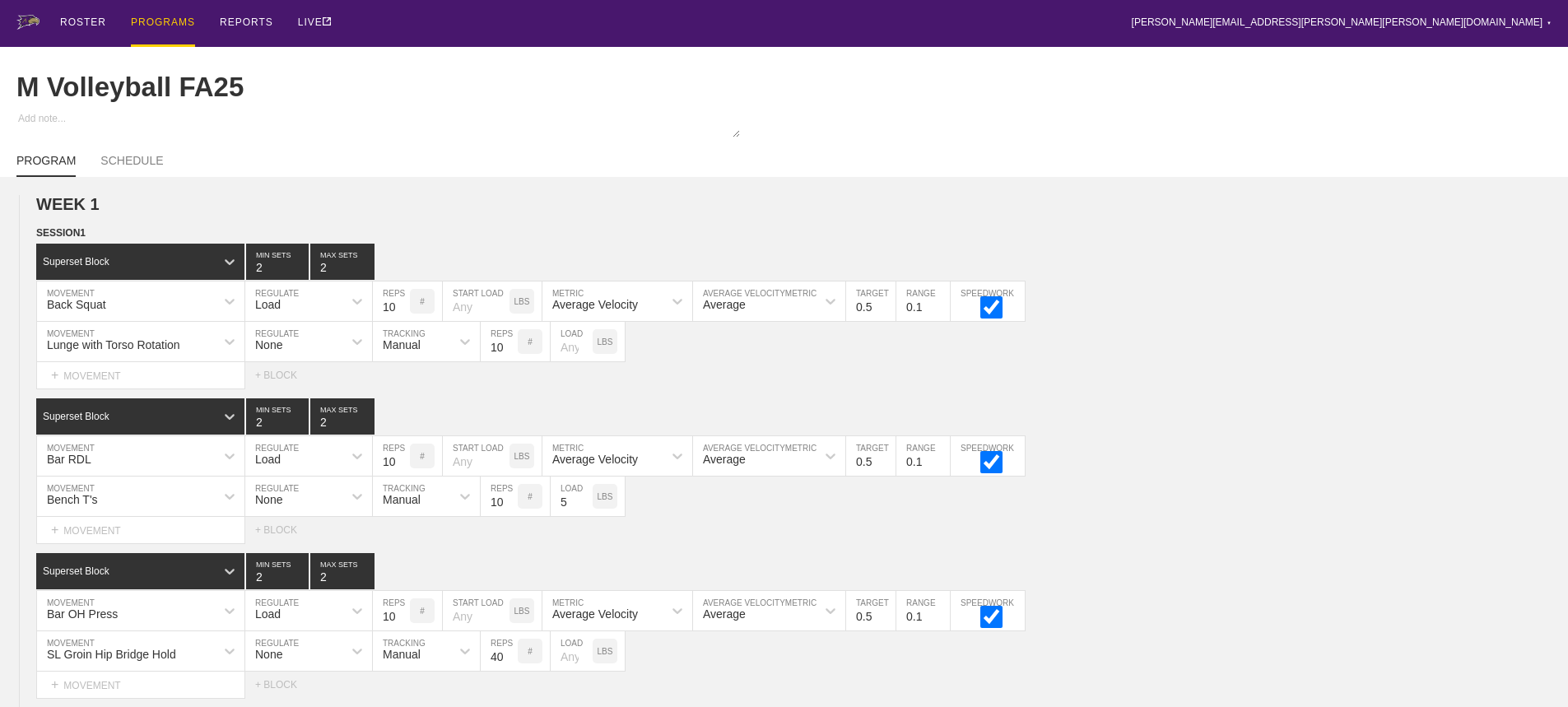
click at [522, 17] on div "ROSTER PROGRAMS REPORTS LIVE [PERSON_NAME][EMAIL_ADDRESS][PERSON_NAME][PERSON_N…" at bounding box center [784, 23] width 1534 height 47
click at [819, 18] on div "ROSTER PROGRAMS REPORTS LIVE [PERSON_NAME][EMAIL_ADDRESS][PERSON_NAME][PERSON_N…" at bounding box center [784, 23] width 1534 height 47
click at [659, 20] on div "ROSTER PROGRAMS REPORTS LIVE [PERSON_NAME][EMAIL_ADDRESS][PERSON_NAME][PERSON_N…" at bounding box center [784, 23] width 1534 height 47
